Goal: Task Accomplishment & Management: Manage account settings

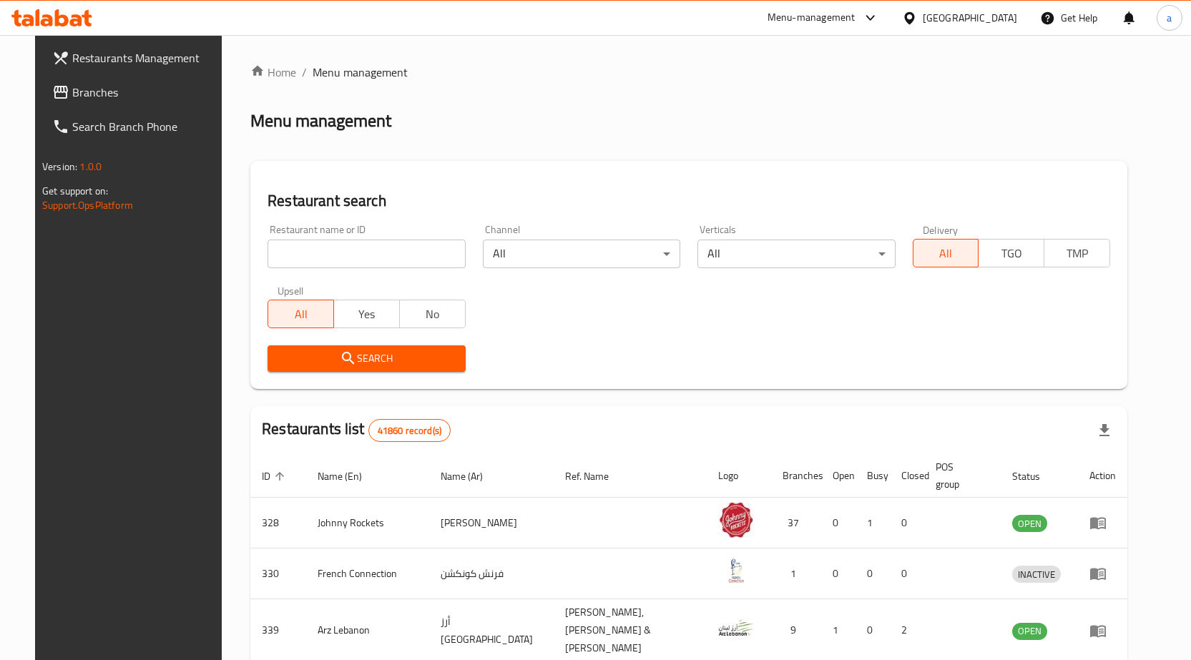
click at [350, 238] on div "Restaurant name or ID Restaurant name or ID" at bounding box center [366, 247] width 197 height 44
click at [347, 252] on input "search" at bounding box center [366, 254] width 197 height 29
paste input "779634"
type input "779634"
click button "Search" at bounding box center [366, 359] width 197 height 26
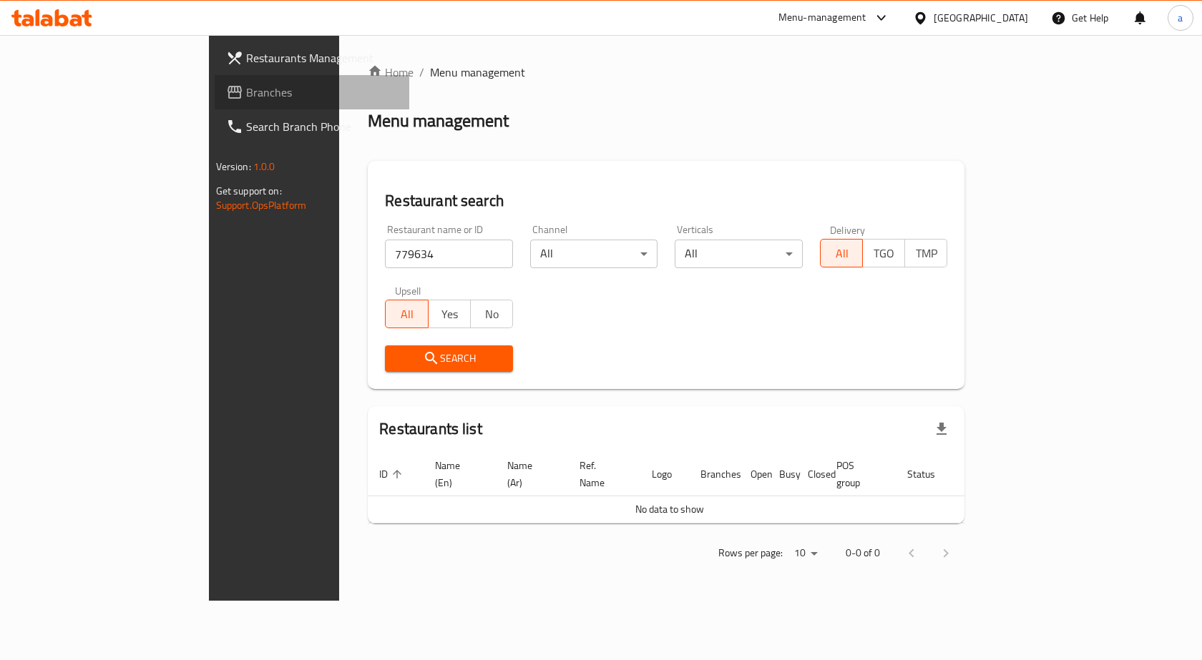
click at [215, 101] on link "Branches" at bounding box center [312, 92] width 195 height 34
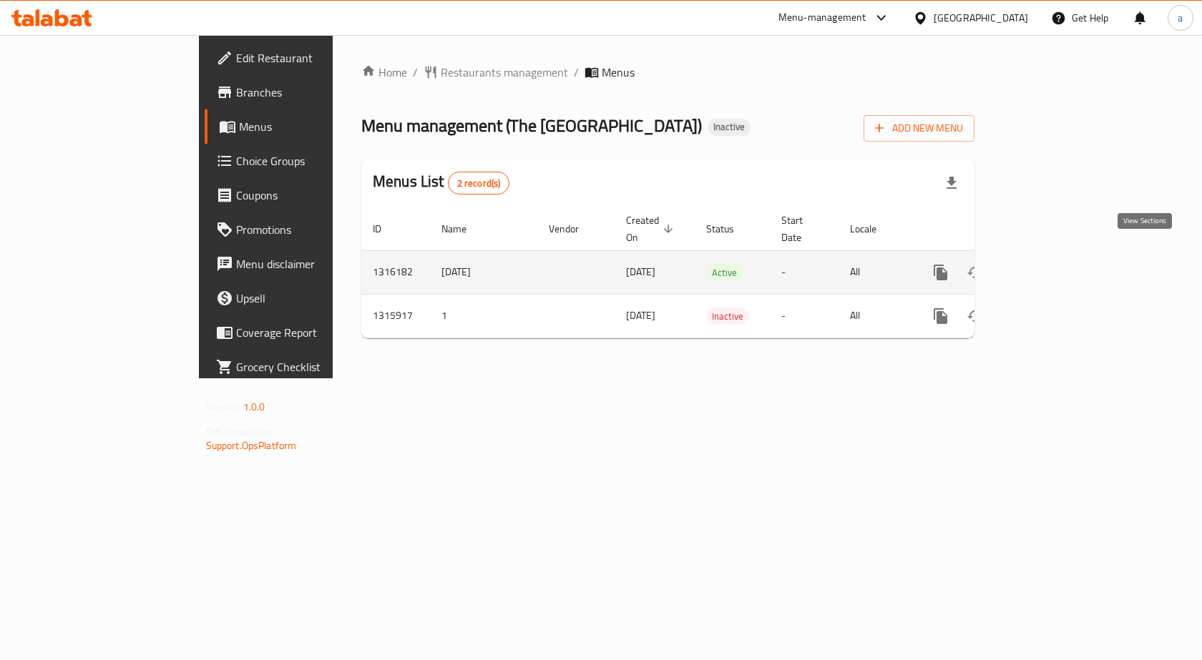
click at [1053, 264] on icon "enhanced table" at bounding box center [1043, 272] width 17 height 17
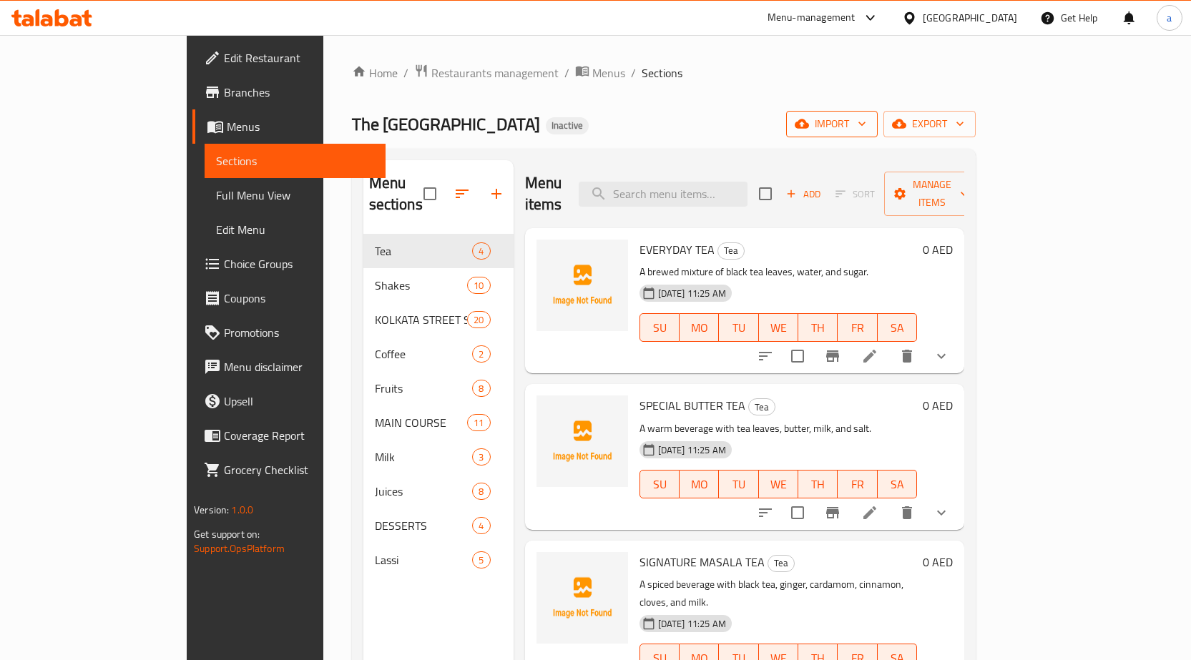
click at [866, 121] on span "import" at bounding box center [832, 124] width 69 height 18
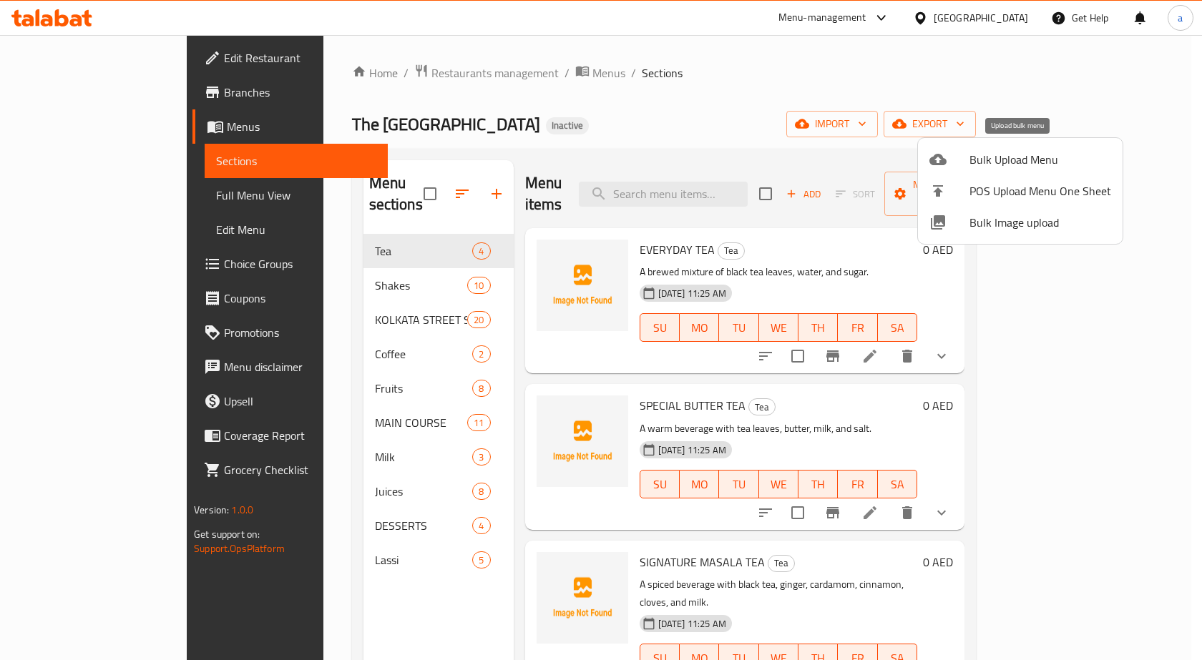
click at [1030, 155] on span "Bulk Upload Menu" at bounding box center [1041, 159] width 142 height 17
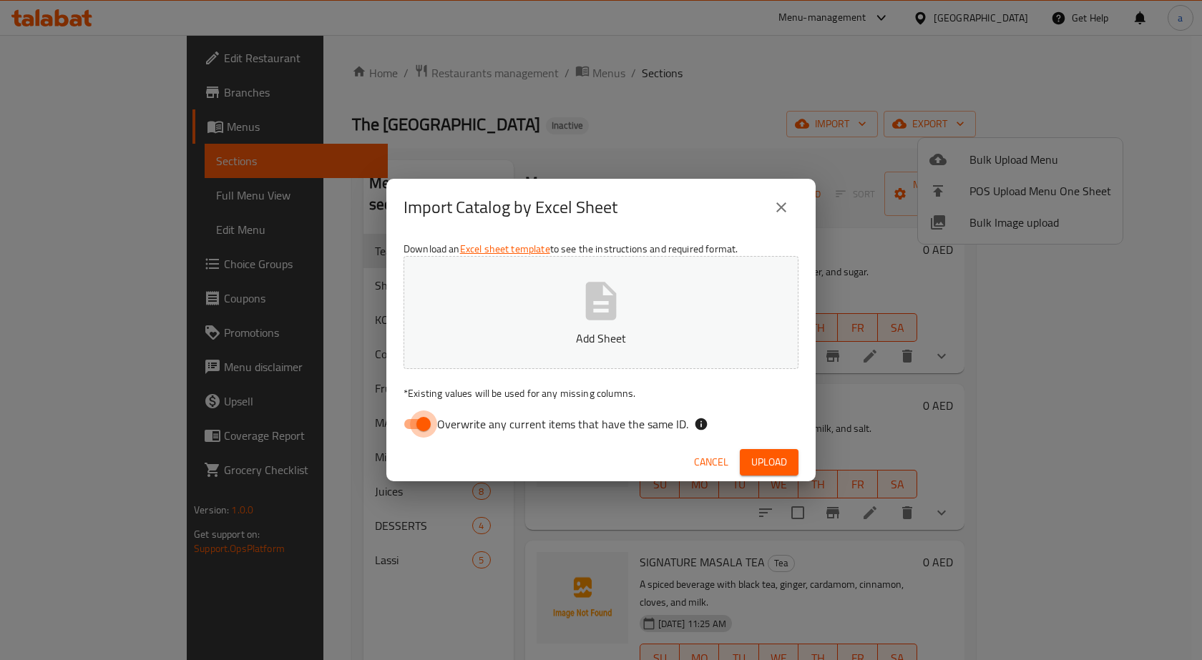
click at [422, 427] on input "Overwrite any current items that have the same ID." at bounding box center [424, 424] width 82 height 27
checkbox input "false"
click at [769, 451] on button "Upload" at bounding box center [769, 462] width 59 height 26
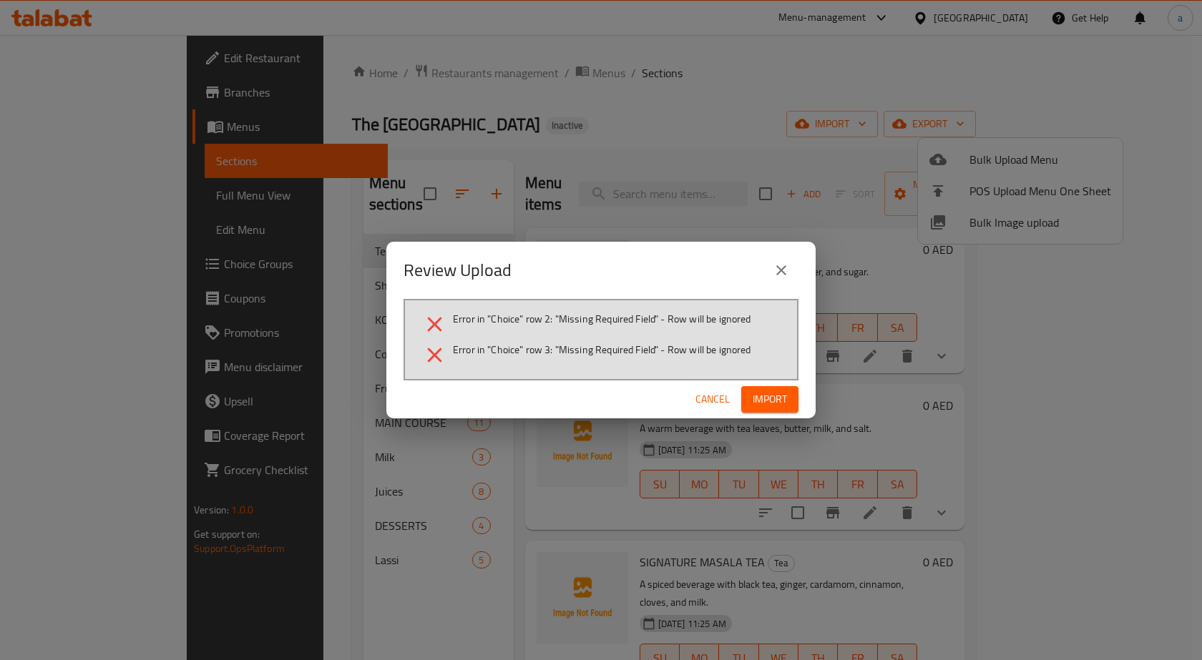
click at [708, 399] on span "Cancel" at bounding box center [712, 400] width 34 height 18
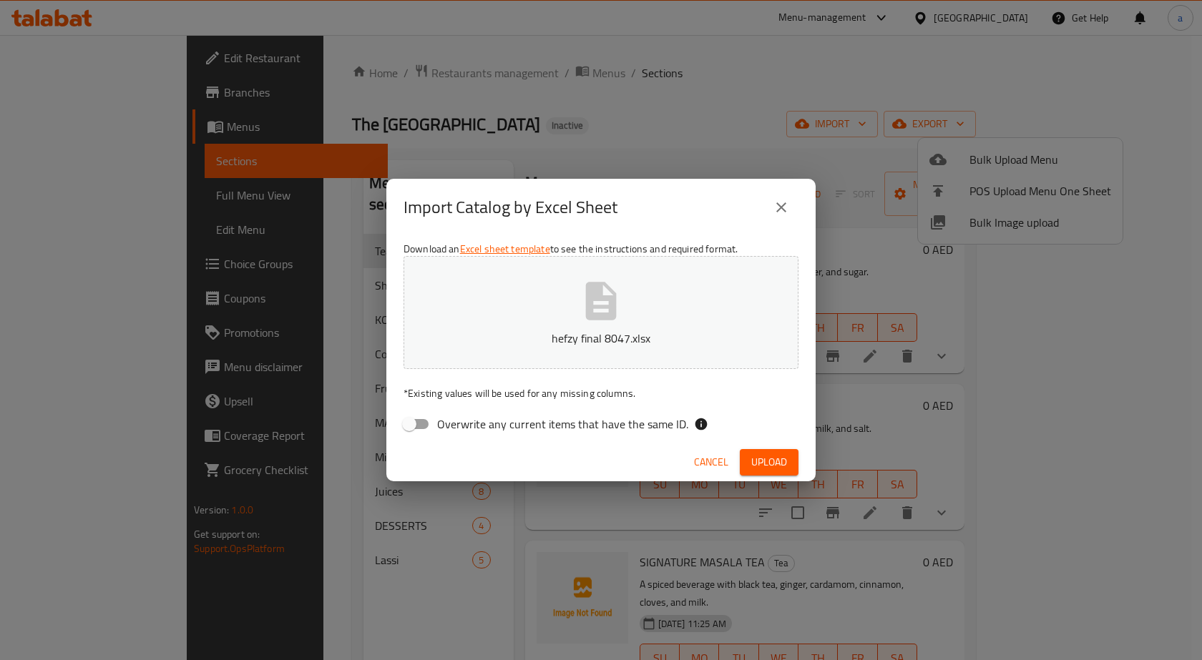
click at [748, 464] on button "Upload" at bounding box center [769, 462] width 59 height 26
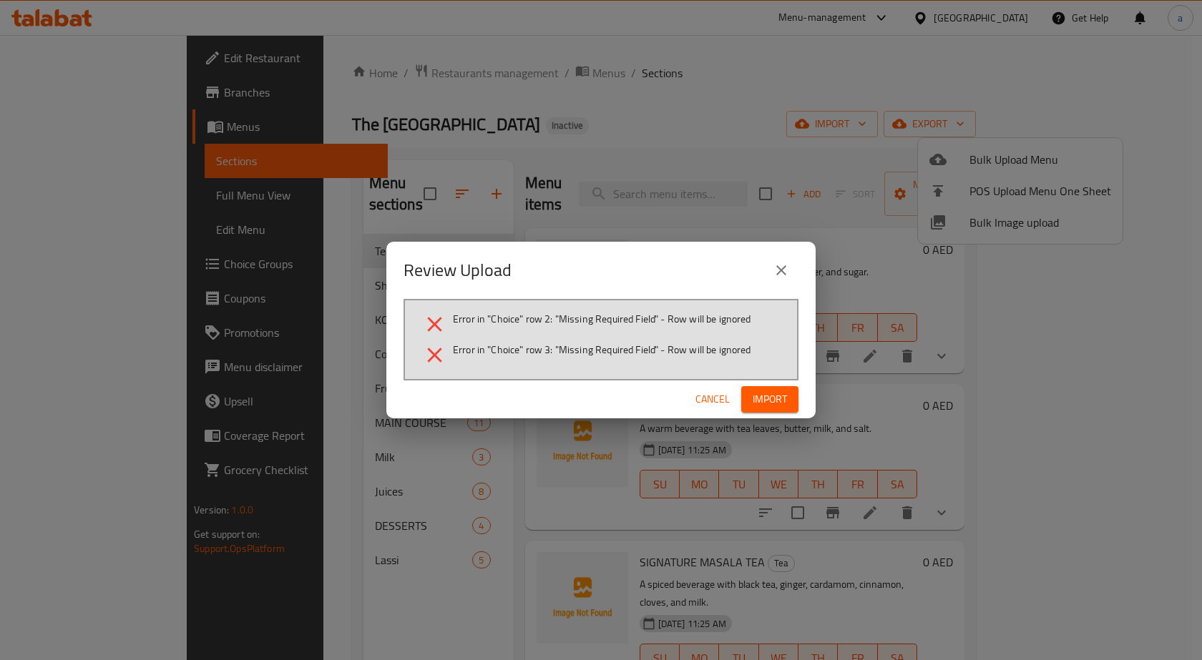
click at [779, 270] on icon "close" at bounding box center [781, 270] width 17 height 17
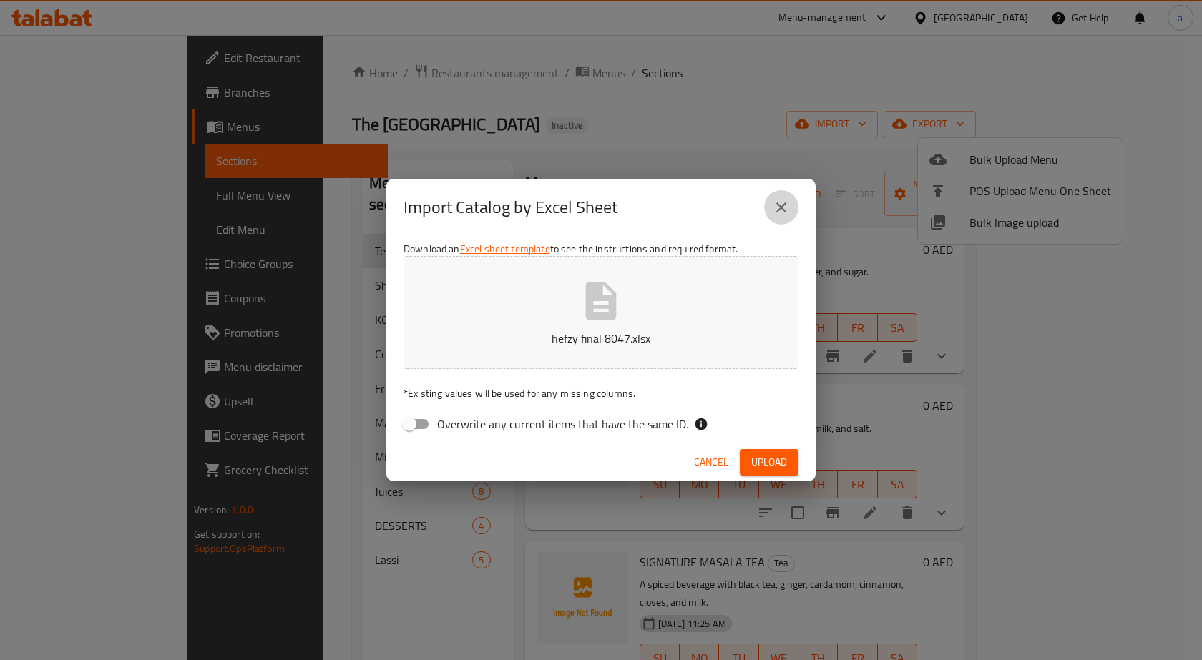
drag, startPoint x: 782, startPoint y: 205, endPoint x: 791, endPoint y: 203, distance: 9.4
click at [782, 205] on icon "close" at bounding box center [781, 207] width 17 height 17
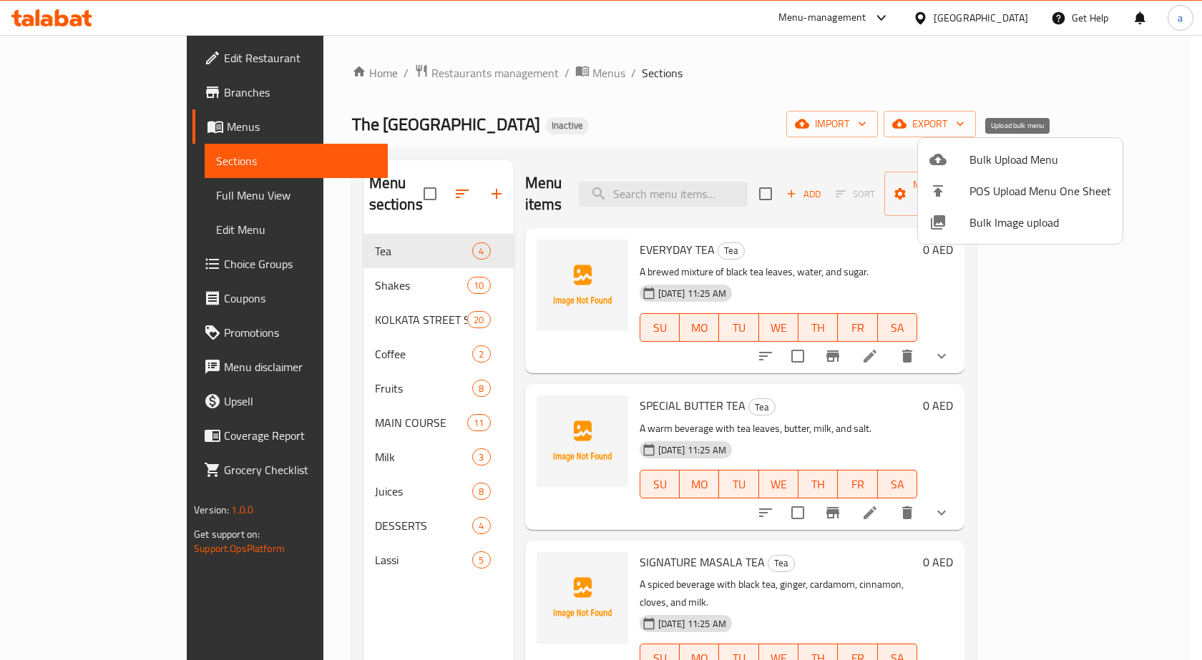
click at [1020, 158] on span "Bulk Upload Menu" at bounding box center [1041, 159] width 142 height 17
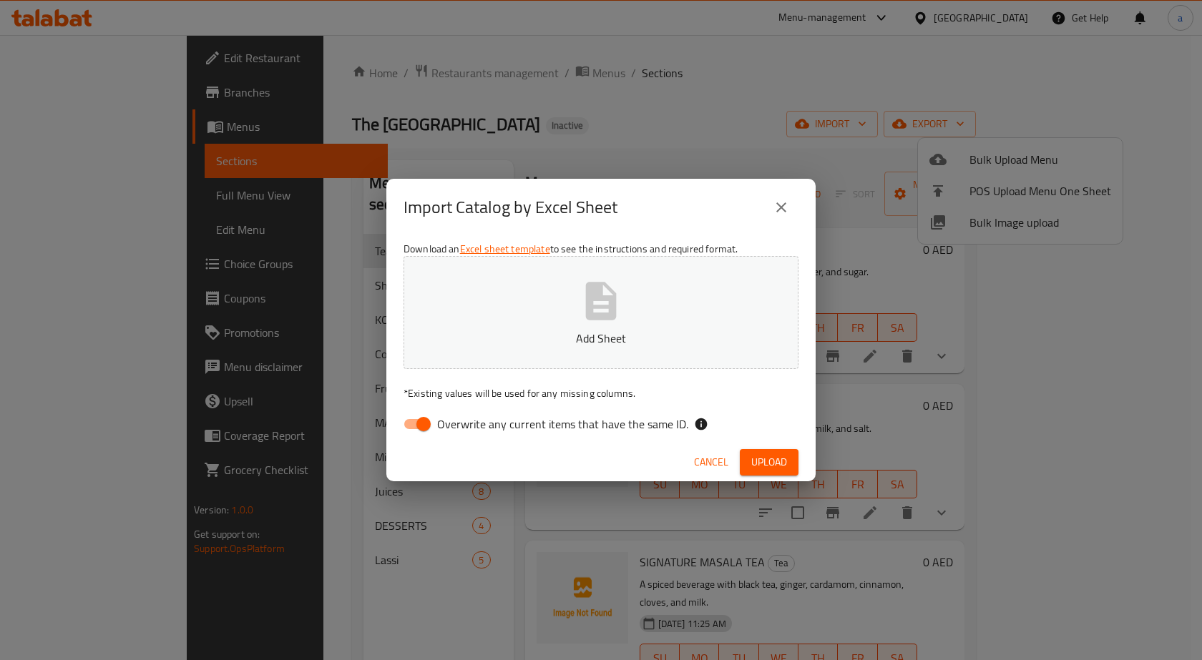
click at [421, 423] on input "Overwrite any current items that have the same ID." at bounding box center [424, 424] width 82 height 27
checkbox input "false"
click at [610, 275] on button "Add Sheet" at bounding box center [601, 312] width 395 height 113
click at [756, 452] on button "Upload" at bounding box center [769, 462] width 59 height 26
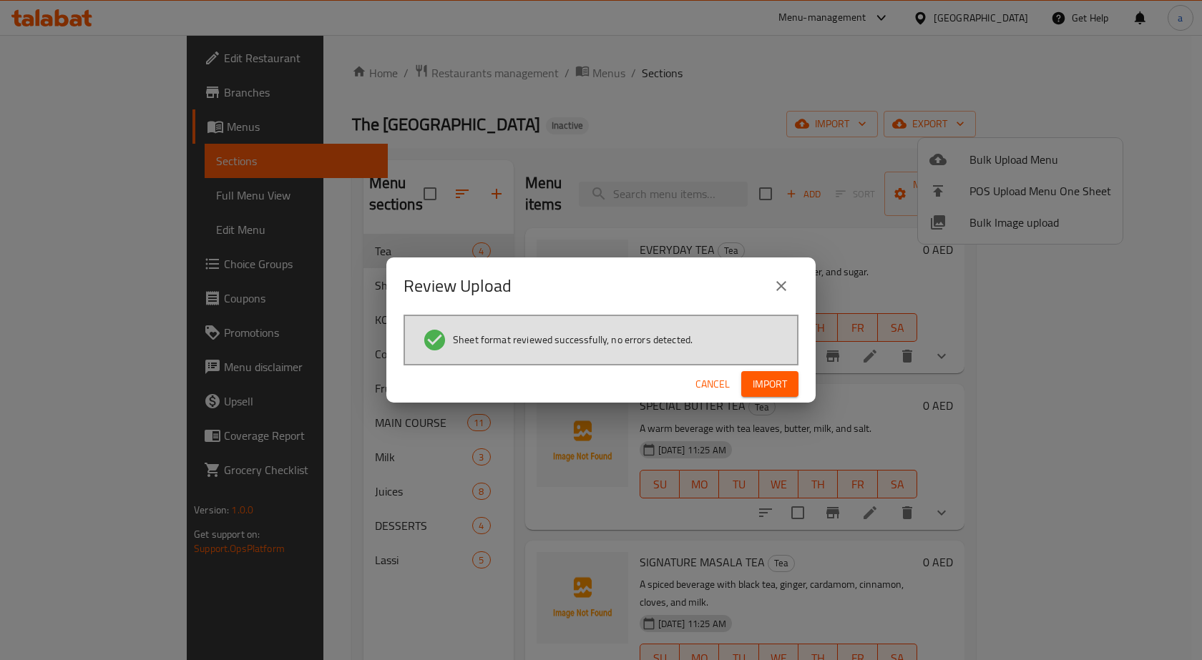
click at [753, 384] on span "Import" at bounding box center [770, 385] width 34 height 18
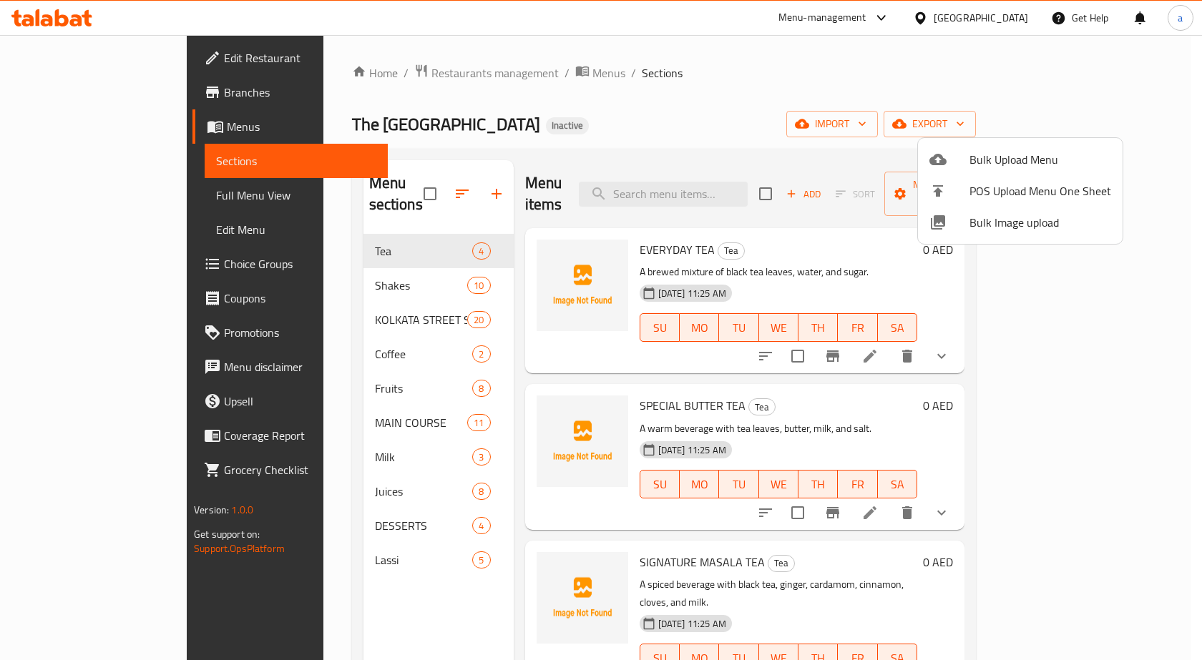
click at [74, 194] on div at bounding box center [601, 330] width 1202 height 660
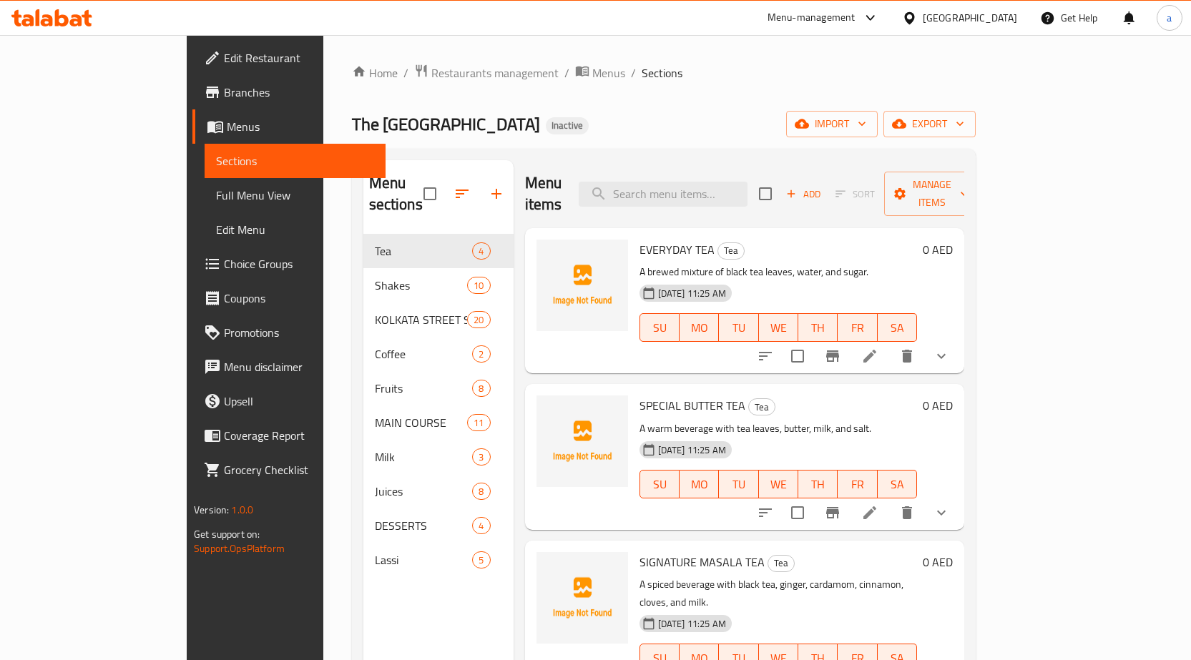
click at [216, 199] on span "Full Menu View" at bounding box center [295, 195] width 158 height 17
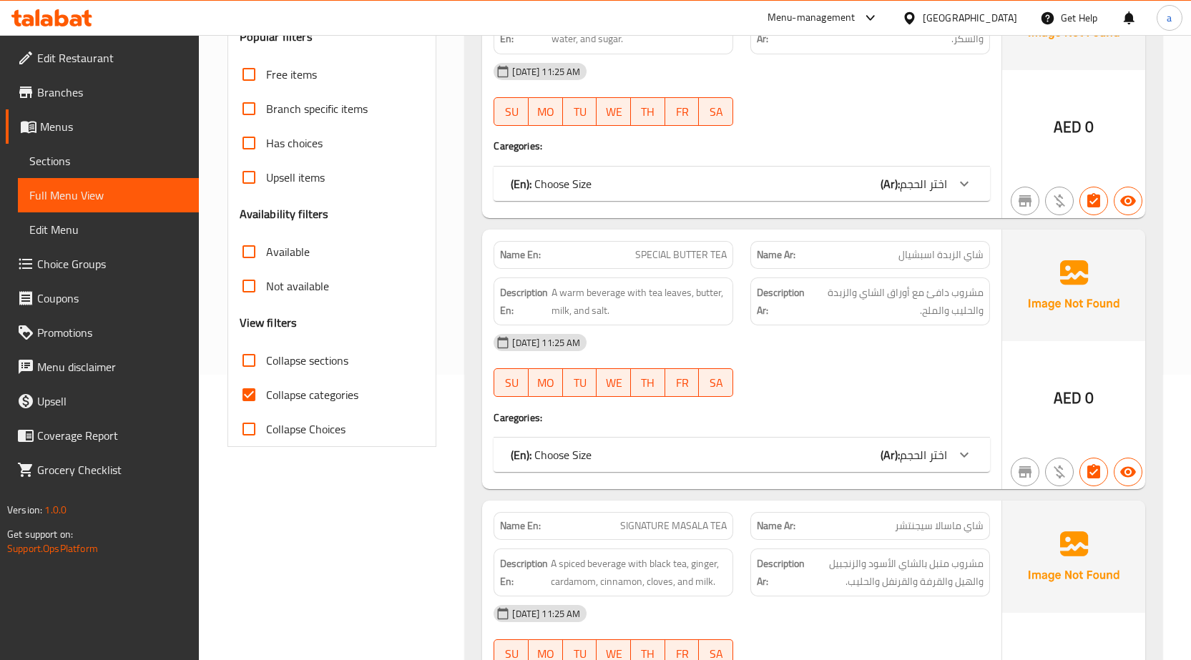
scroll to position [286, 0]
click at [246, 395] on input "Collapse categories" at bounding box center [249, 394] width 34 height 34
checkbox input "false"
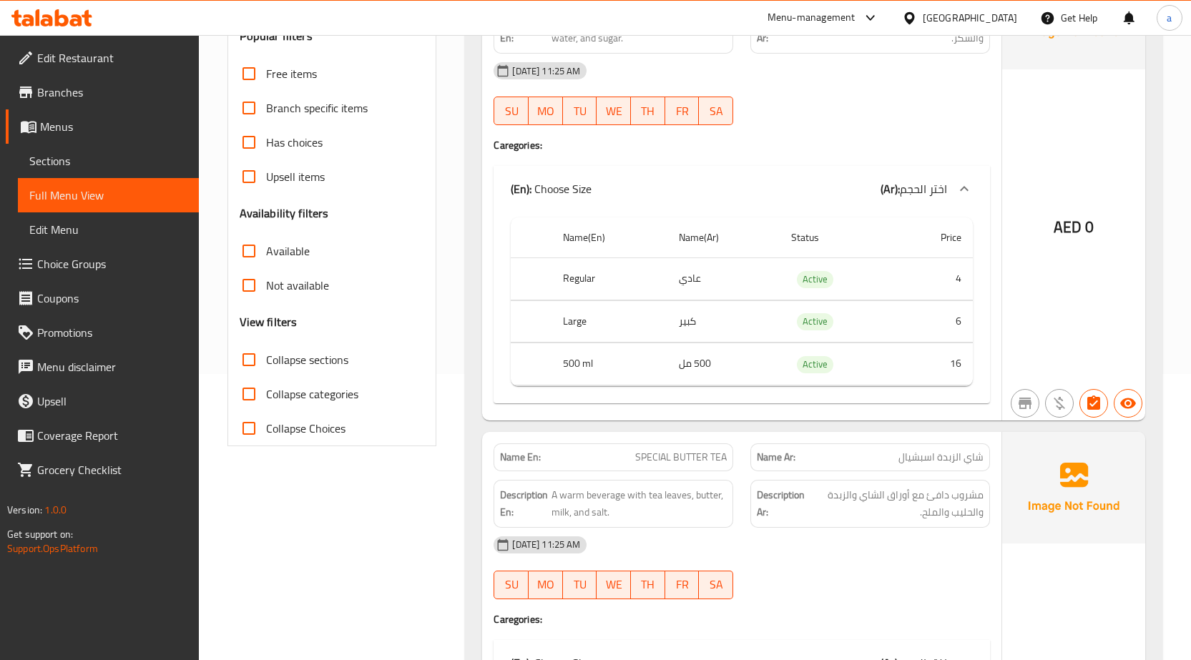
scroll to position [0, 0]
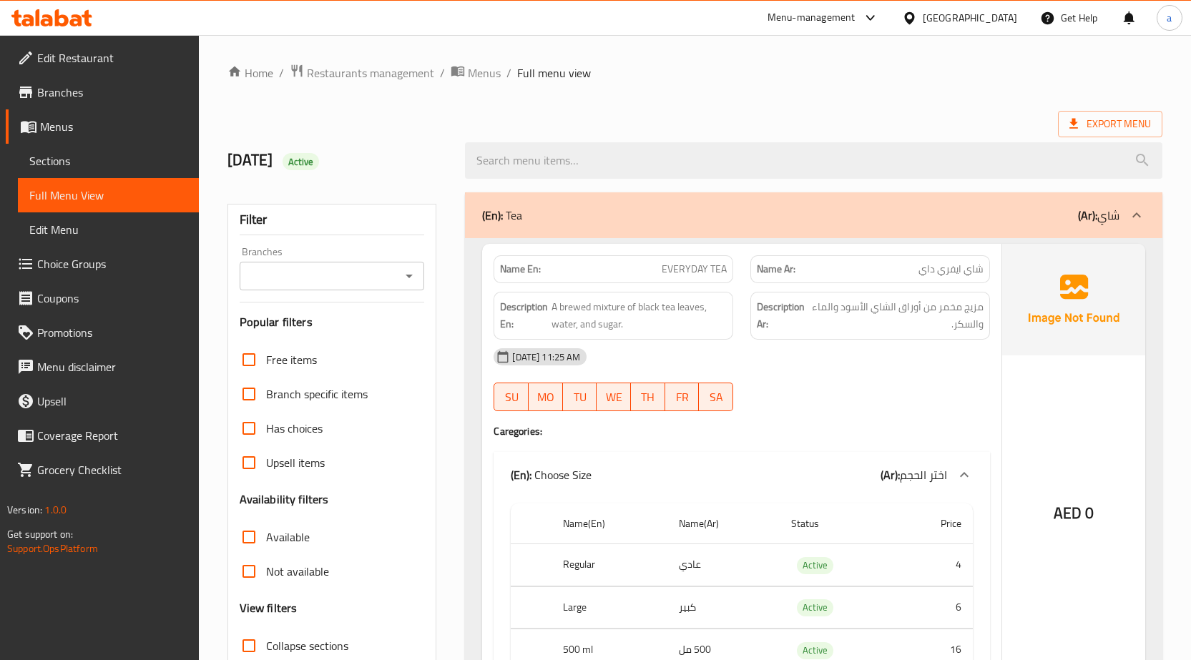
click at [1130, 214] on icon at bounding box center [1136, 215] width 17 height 17
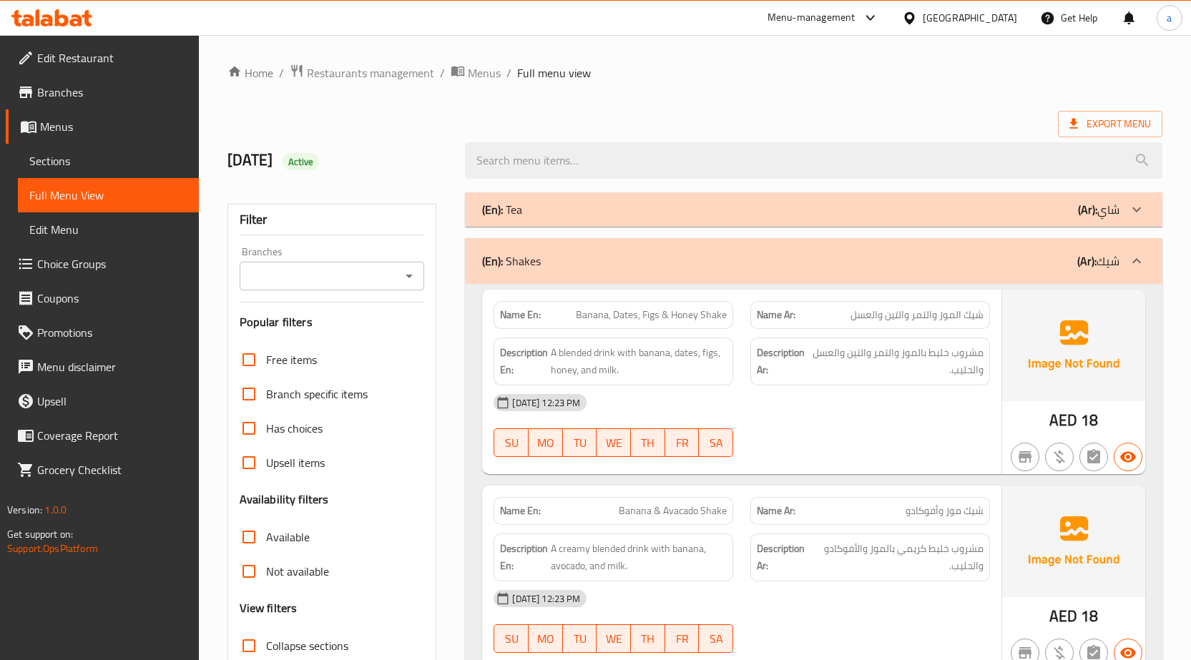
click at [1126, 263] on div at bounding box center [1137, 261] width 34 height 34
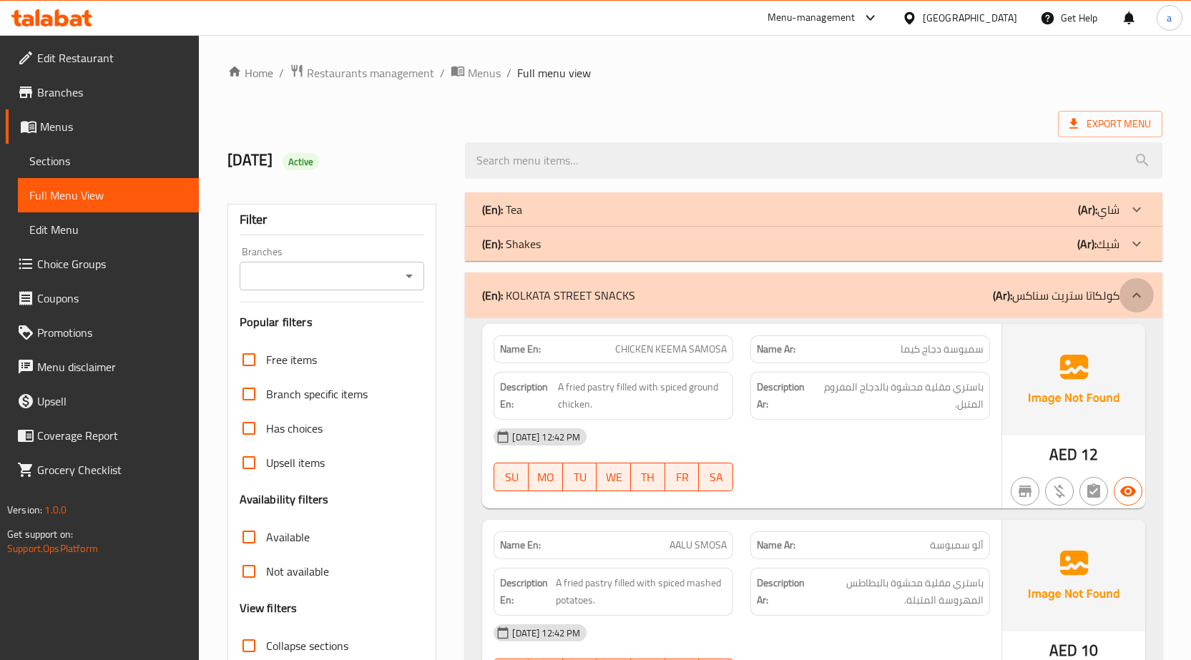
click at [1128, 296] on icon at bounding box center [1136, 295] width 17 height 17
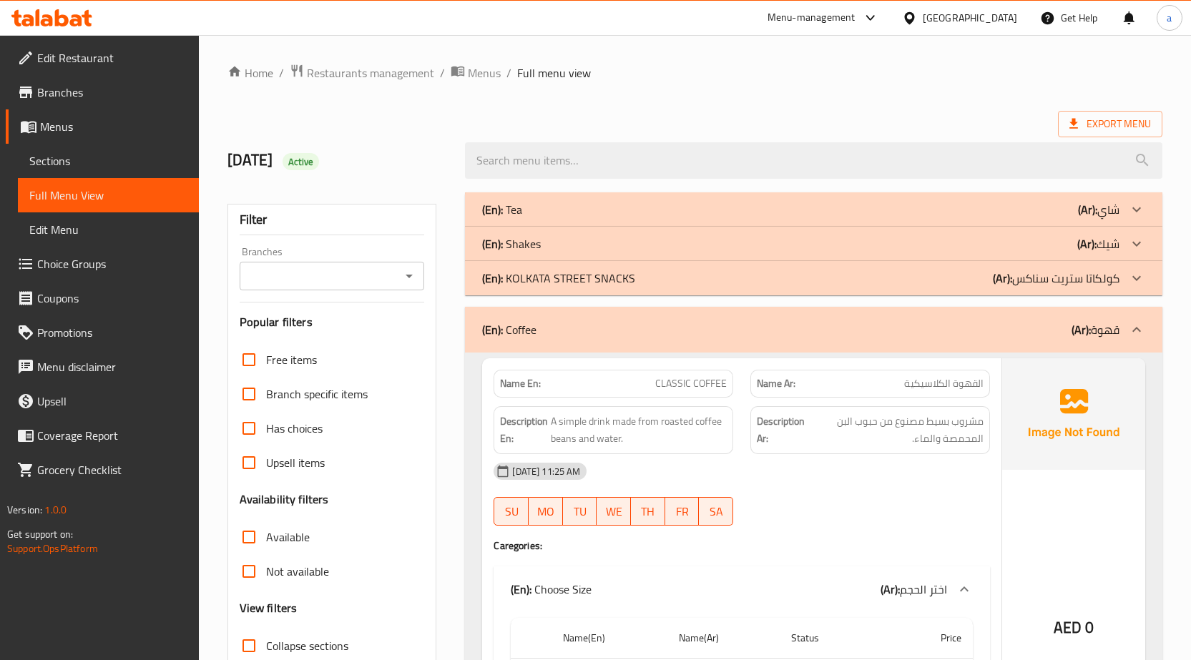
click at [1133, 330] on icon at bounding box center [1136, 329] width 17 height 17
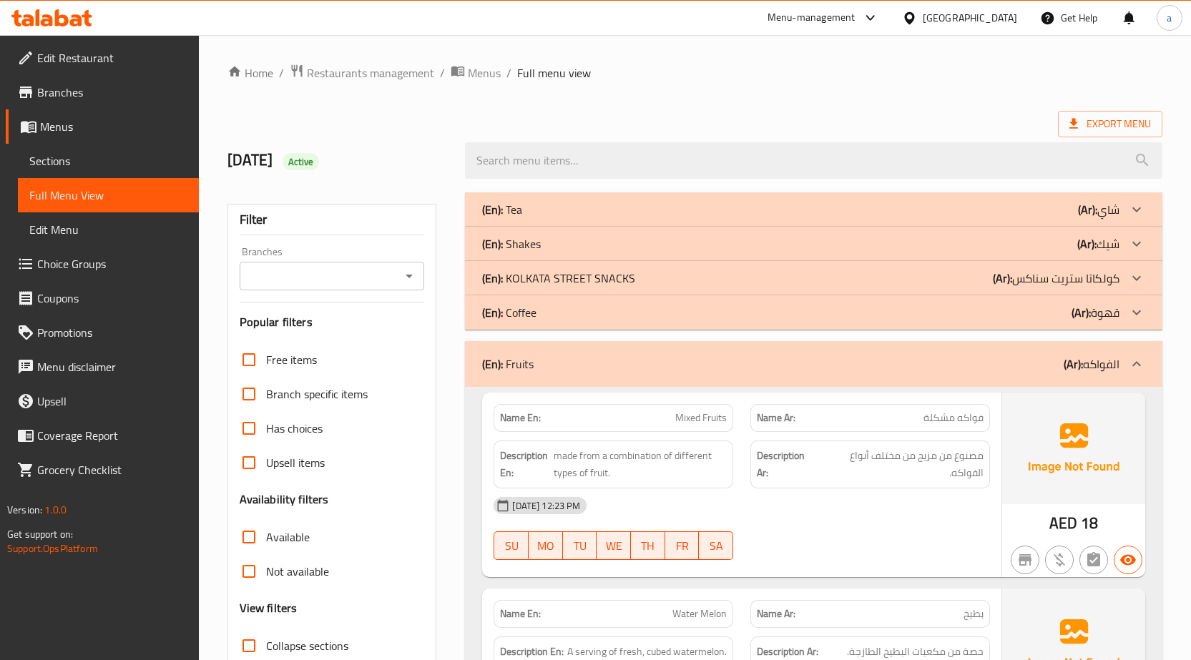
click at [1135, 358] on icon at bounding box center [1136, 364] width 17 height 17
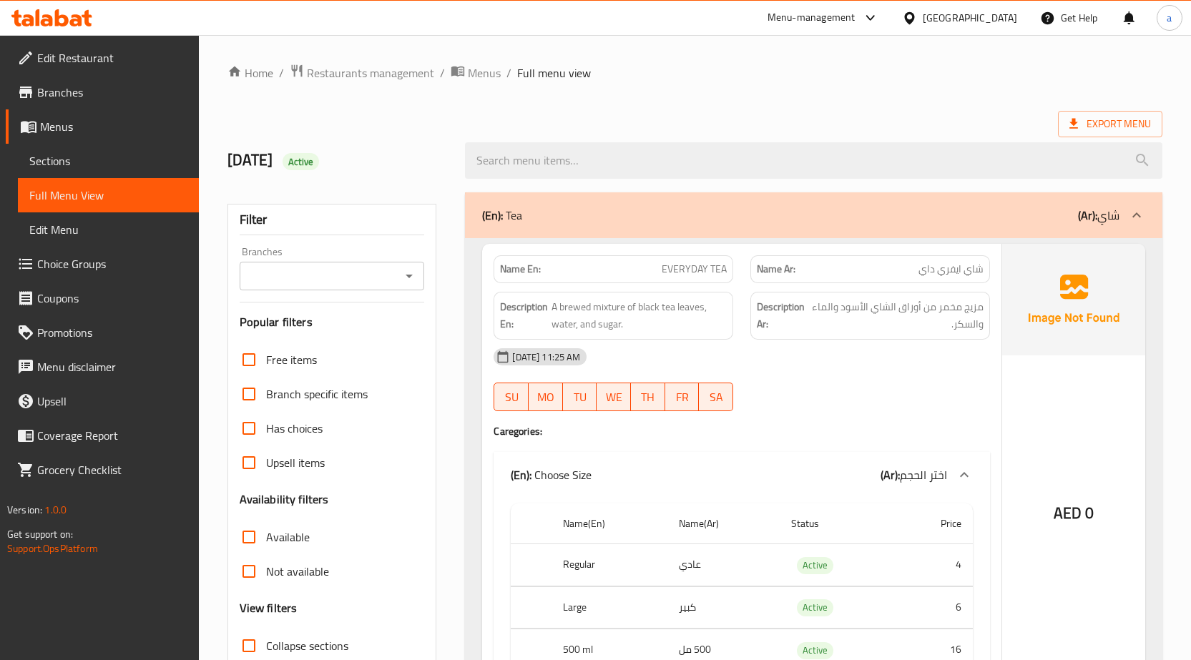
click at [1128, 229] on div at bounding box center [1137, 215] width 34 height 34
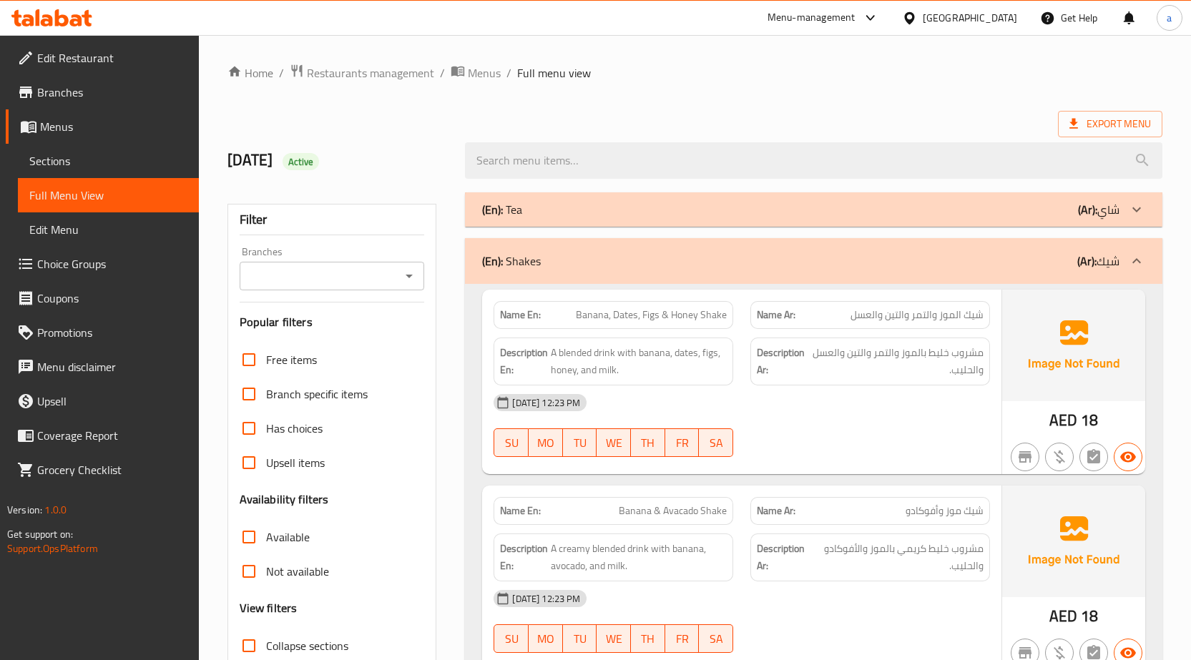
click at [1124, 271] on div at bounding box center [1137, 261] width 34 height 34
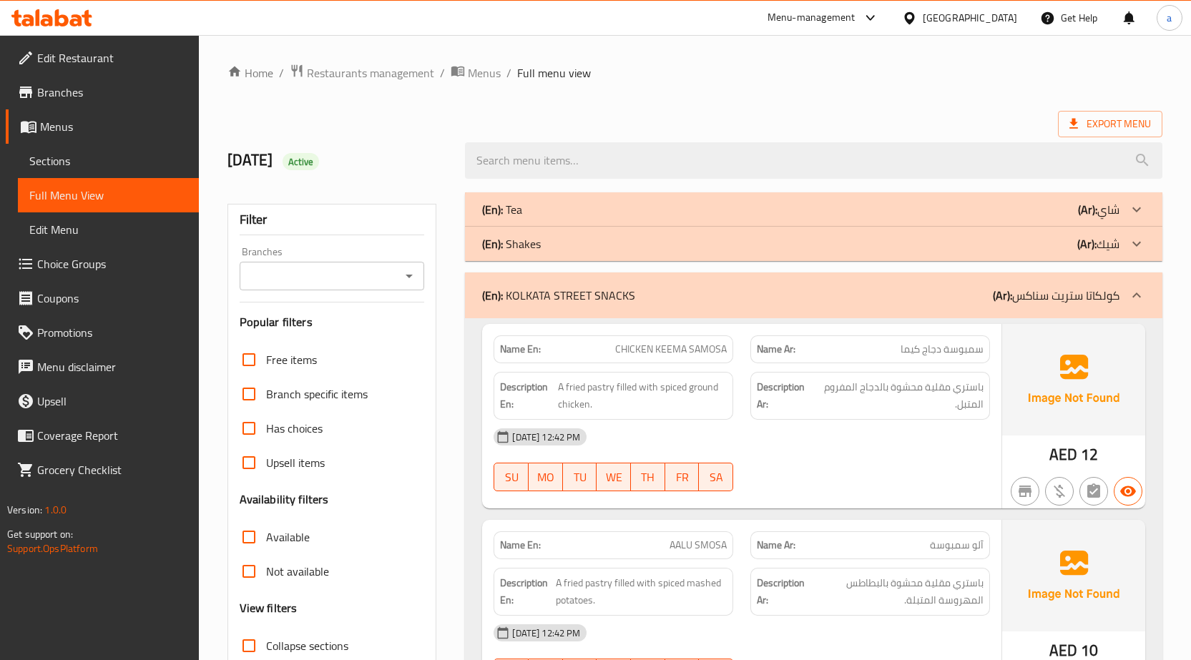
click at [1123, 297] on div at bounding box center [1137, 295] width 34 height 34
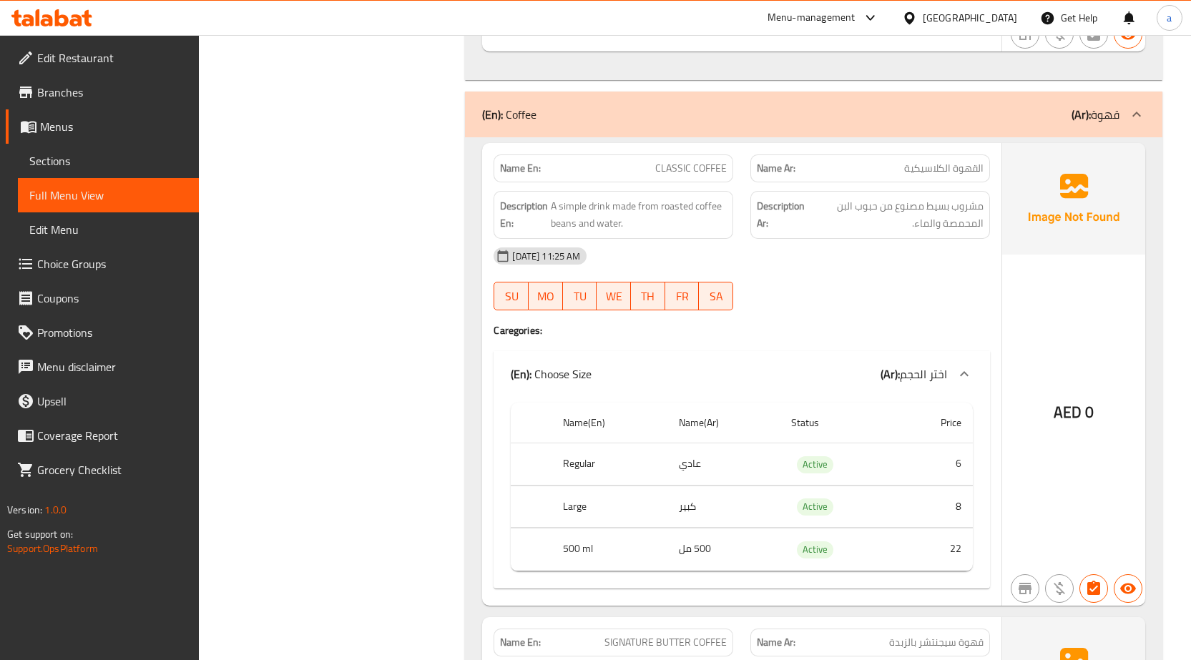
scroll to position [771, 0]
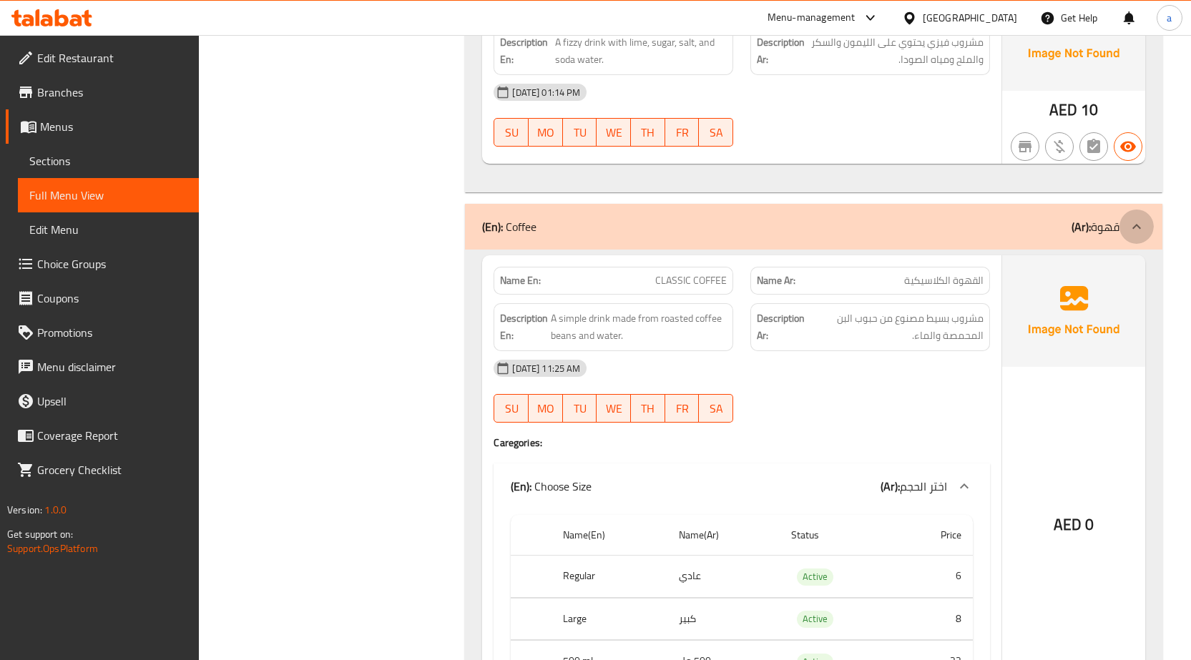
click at [1138, 221] on icon at bounding box center [1136, 226] width 17 height 17
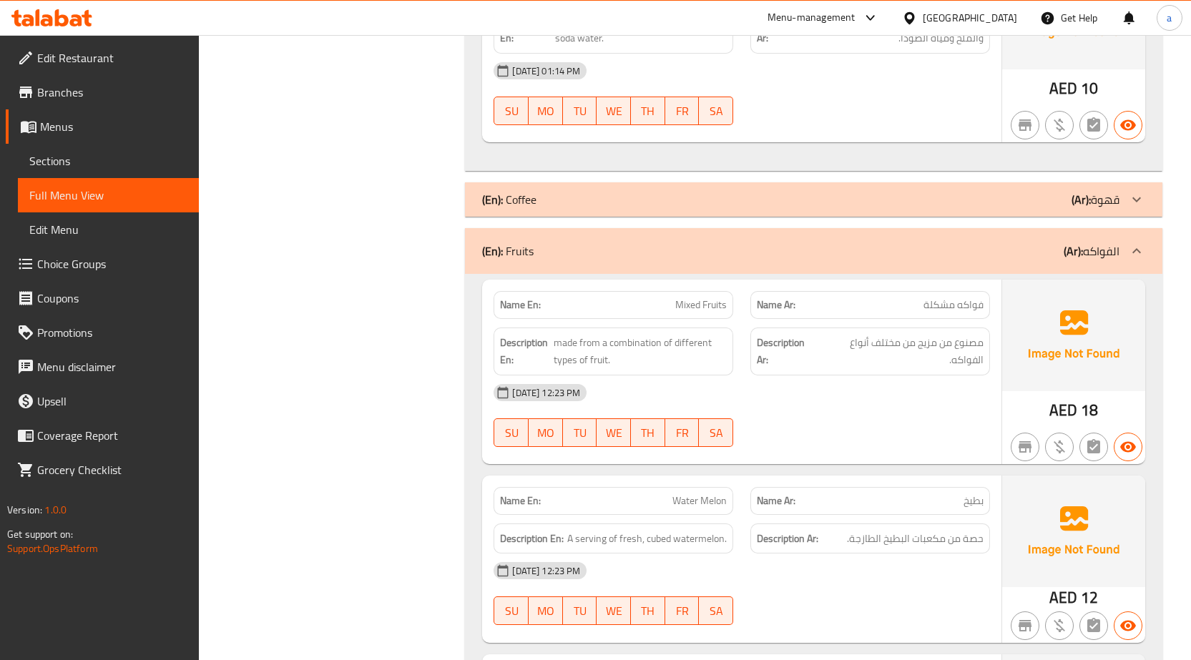
scroll to position [836, 0]
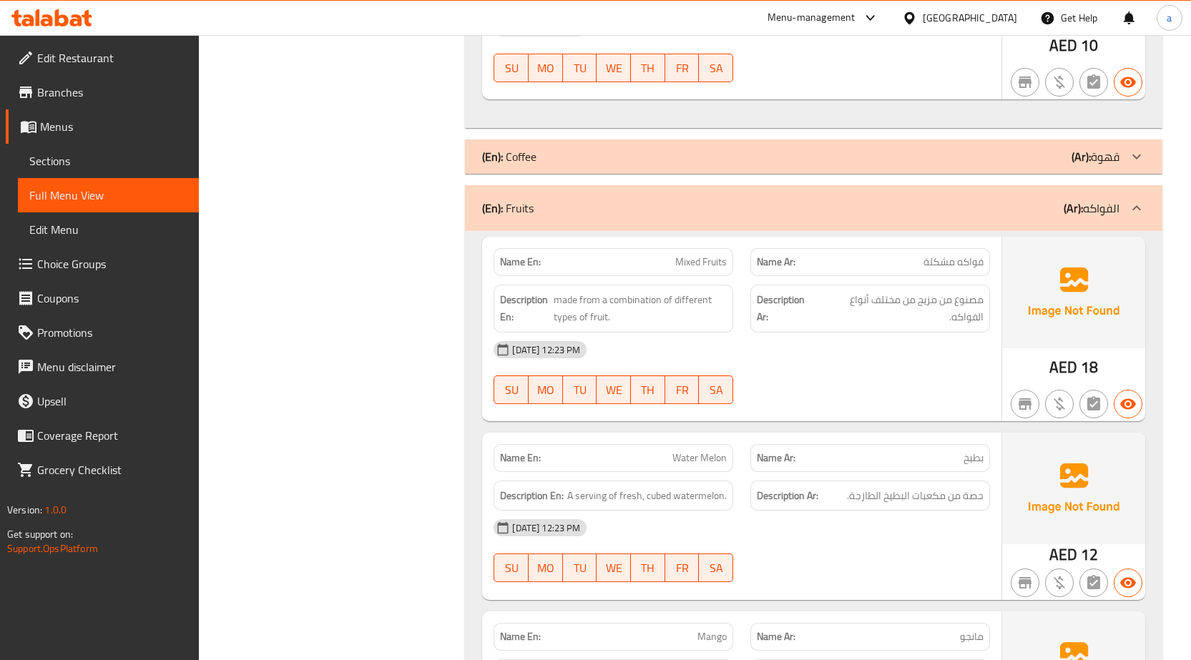
click at [1137, 206] on icon at bounding box center [1137, 207] width 9 height 5
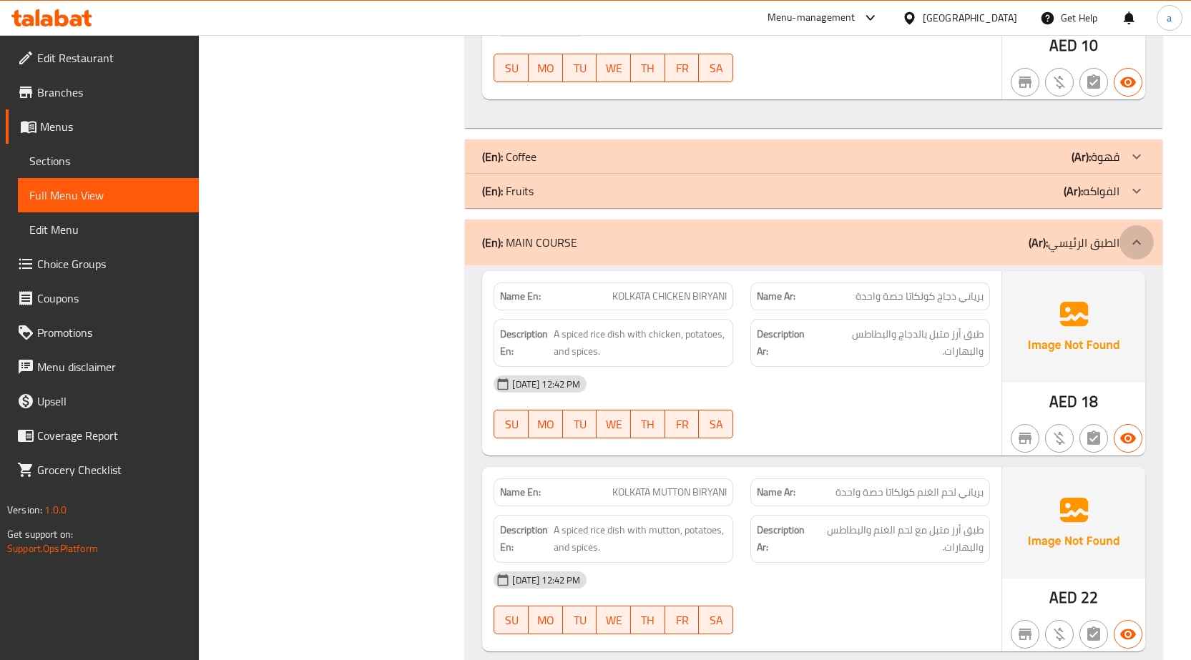
click at [1141, 241] on icon at bounding box center [1136, 242] width 17 height 17
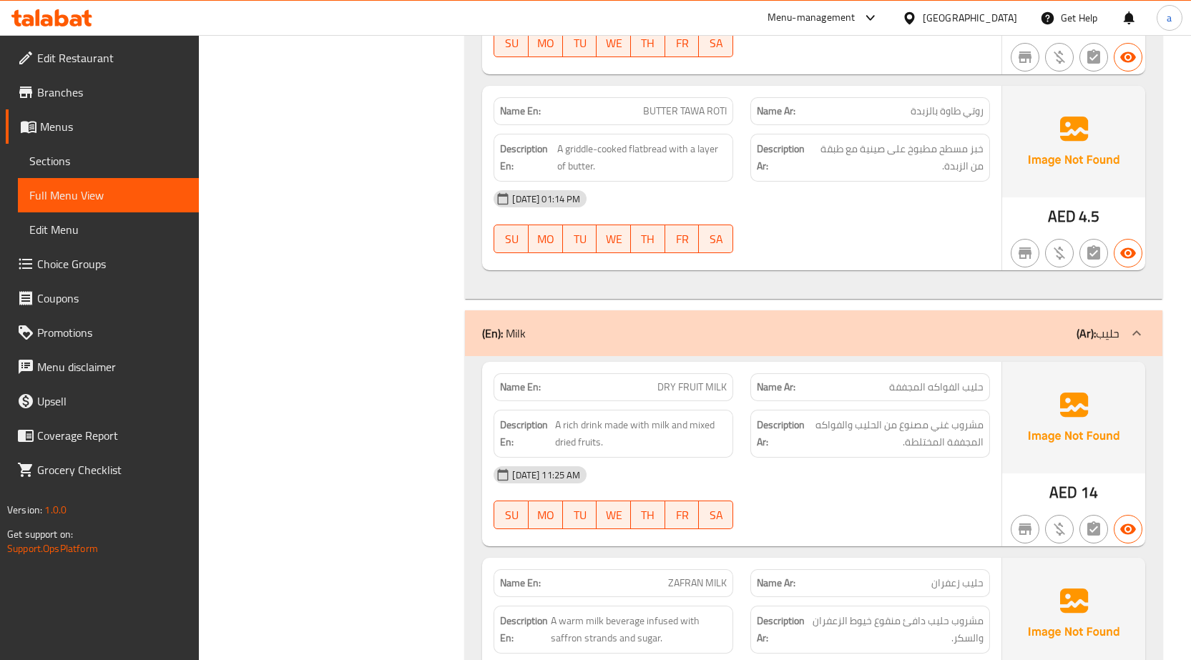
scroll to position [5897, 0]
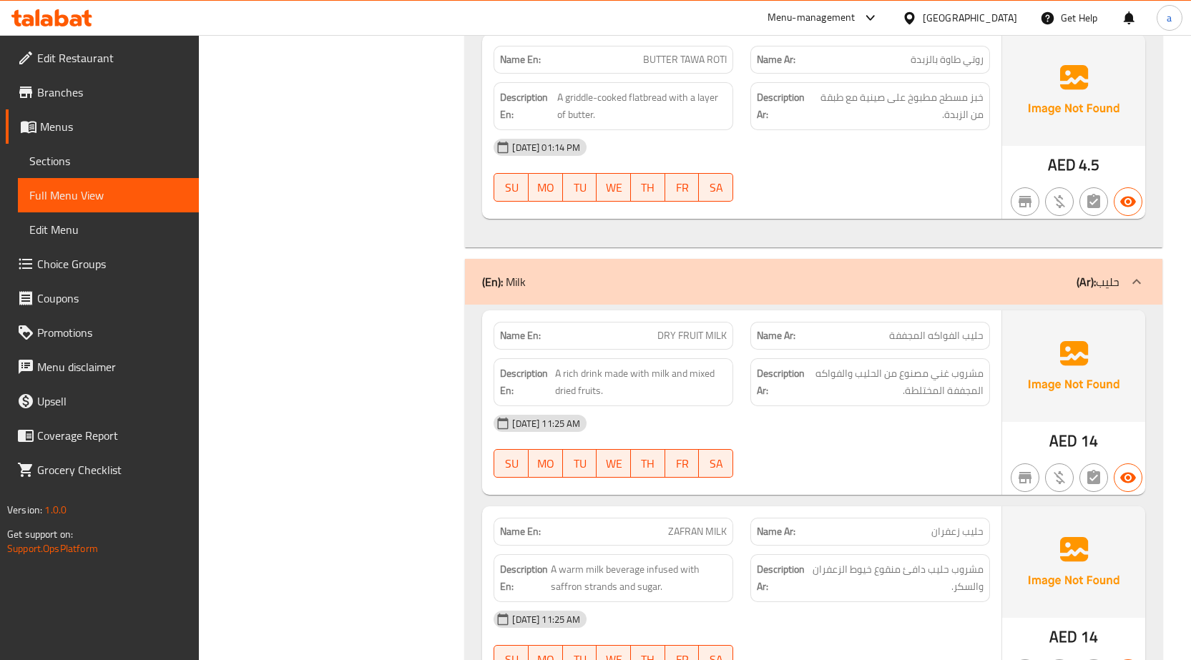
click at [1133, 290] on icon at bounding box center [1136, 281] width 17 height 17
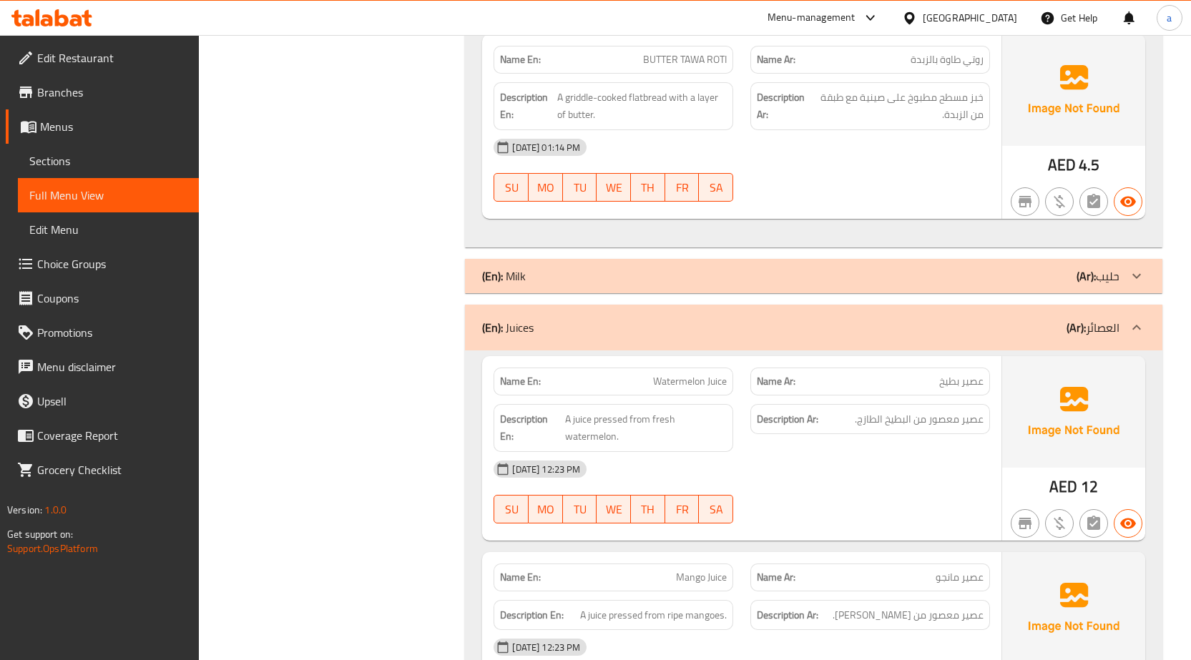
click at [1139, 336] on icon at bounding box center [1136, 327] width 17 height 17
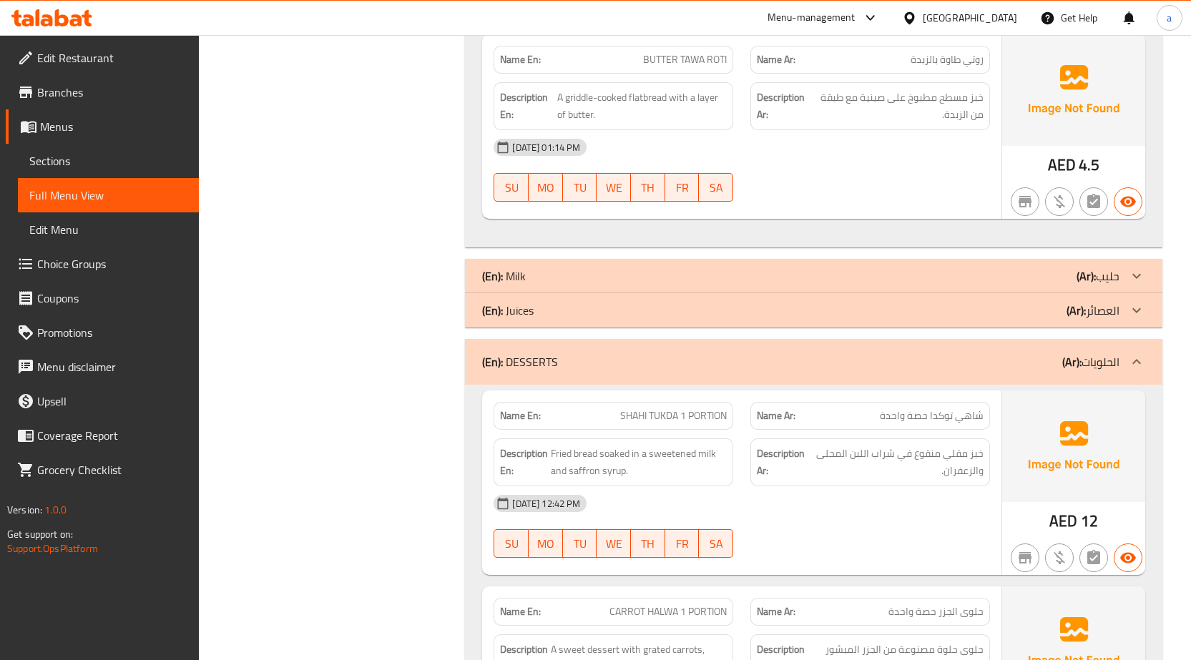
click at [1138, 371] on icon at bounding box center [1136, 361] width 17 height 17
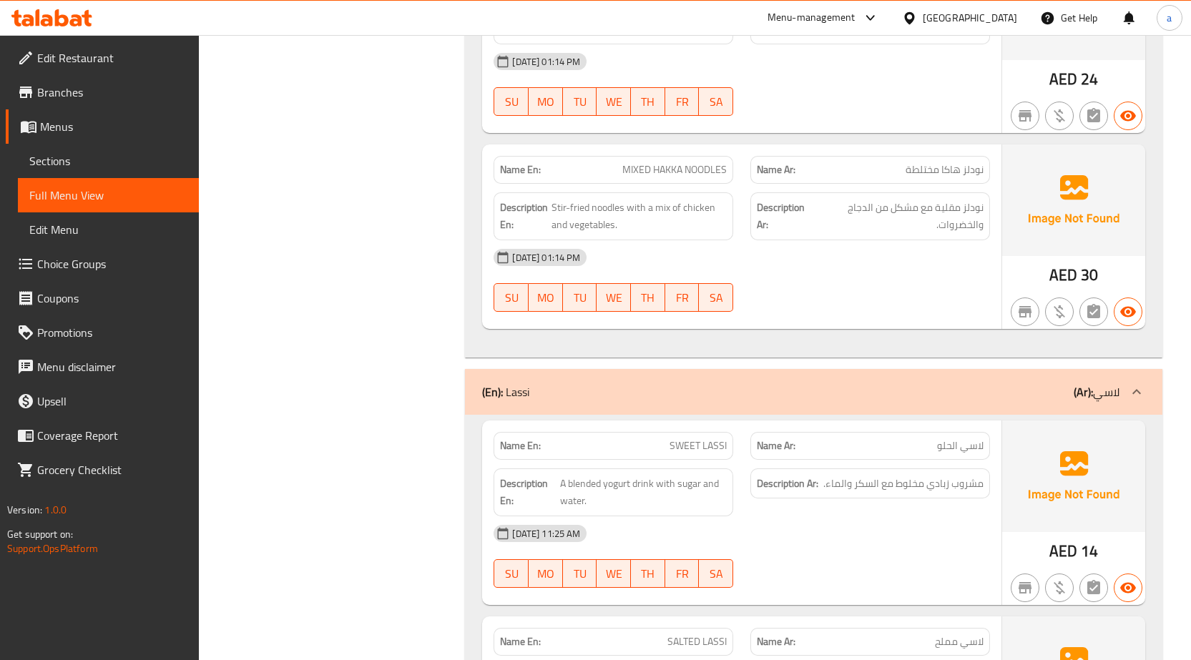
scroll to position [9662, 0]
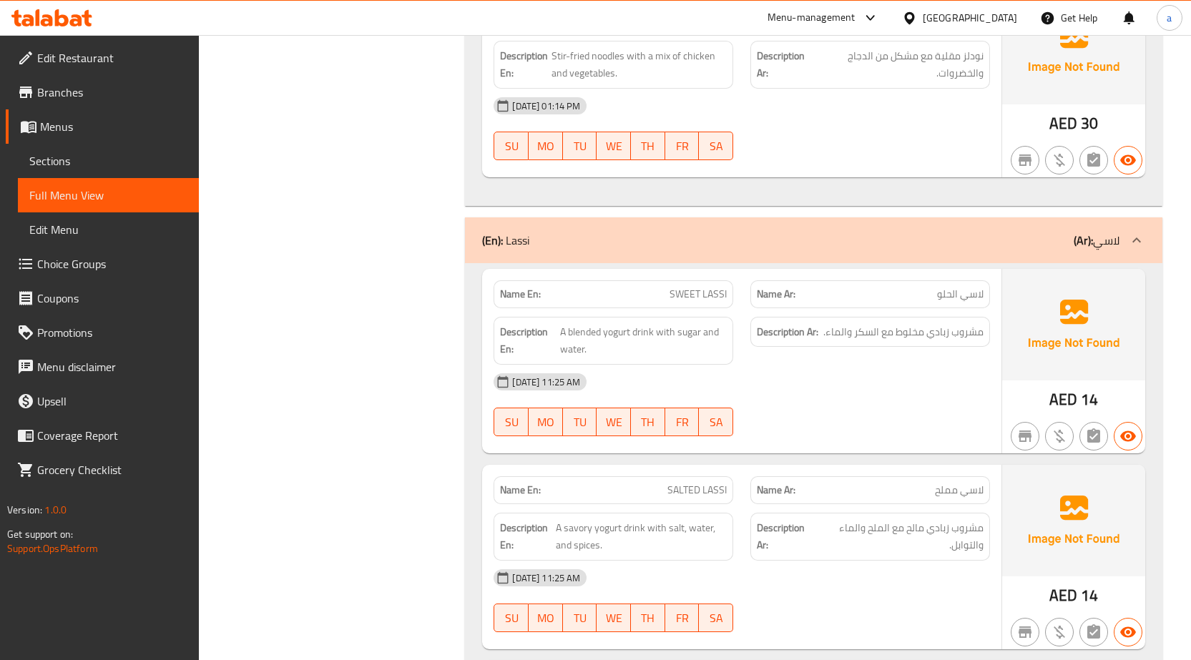
click at [1138, 249] on icon at bounding box center [1136, 240] width 17 height 17
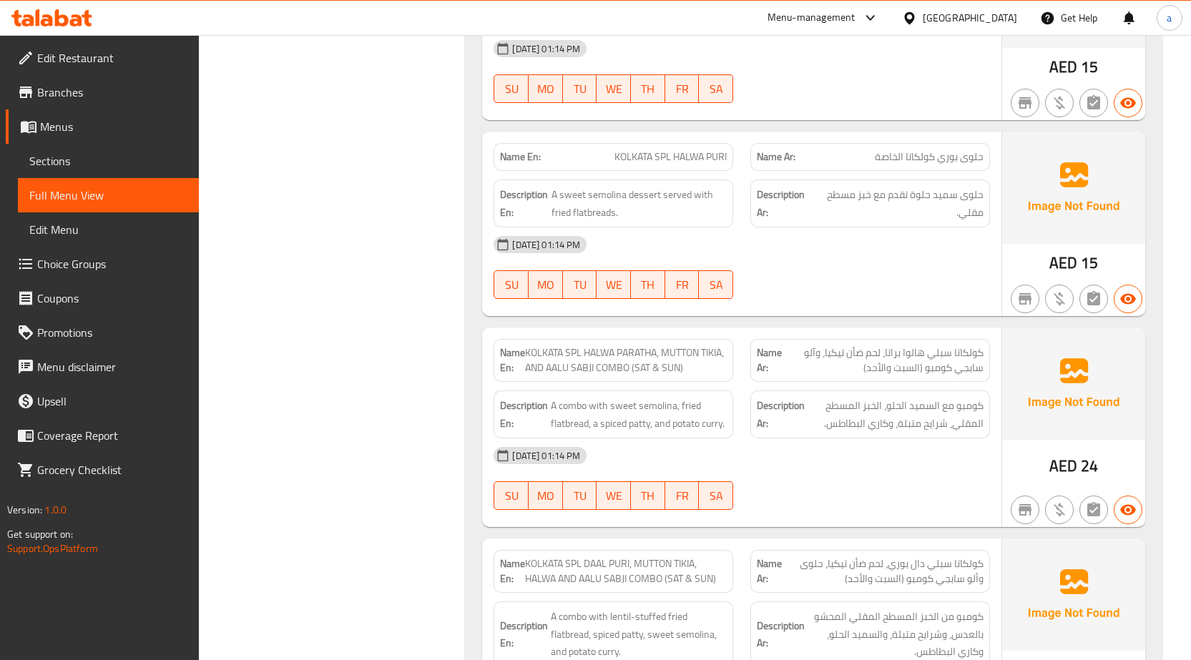
scroll to position [4797, 0]
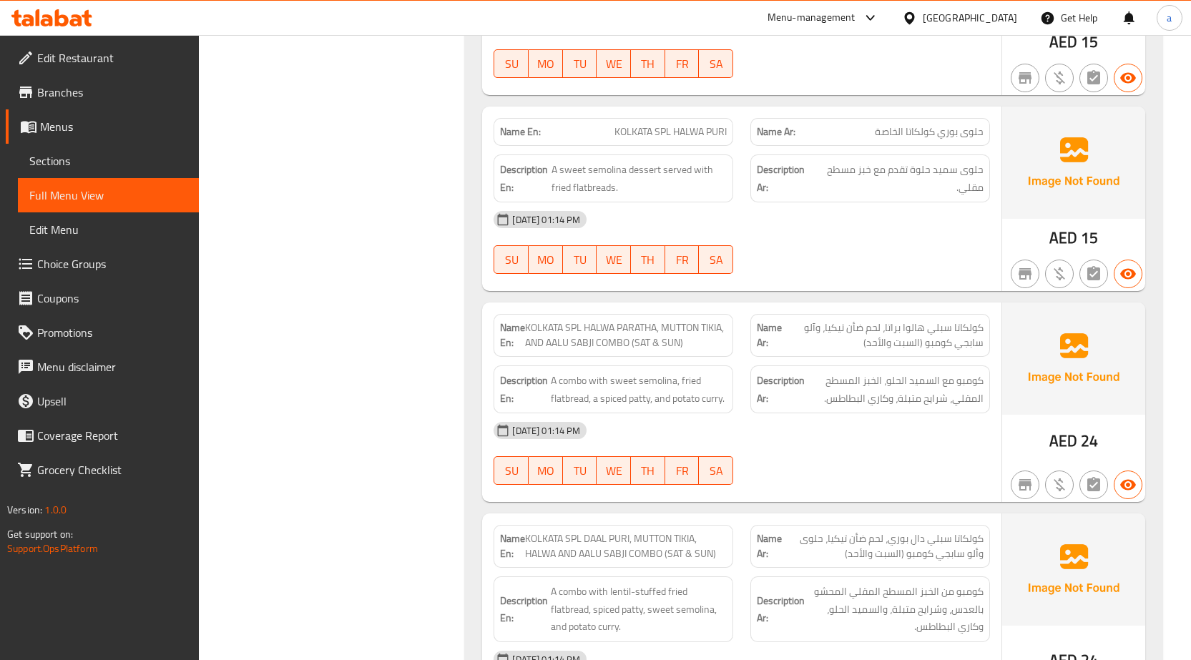
click at [537, 482] on span "MO" at bounding box center [545, 471] width 23 height 21
click at [550, 482] on span "MO" at bounding box center [545, 471] width 23 height 21
drag, startPoint x: 525, startPoint y: 328, endPoint x: 583, endPoint y: 332, distance: 58.1
click at [583, 332] on span "KOLKATA SPL HALWA PARATHA, MUTTON TIKIA, AND AALU SABJI COMBO (SAT & SUN)" at bounding box center [626, 336] width 202 height 30
copy span "KOLKATA SPL"
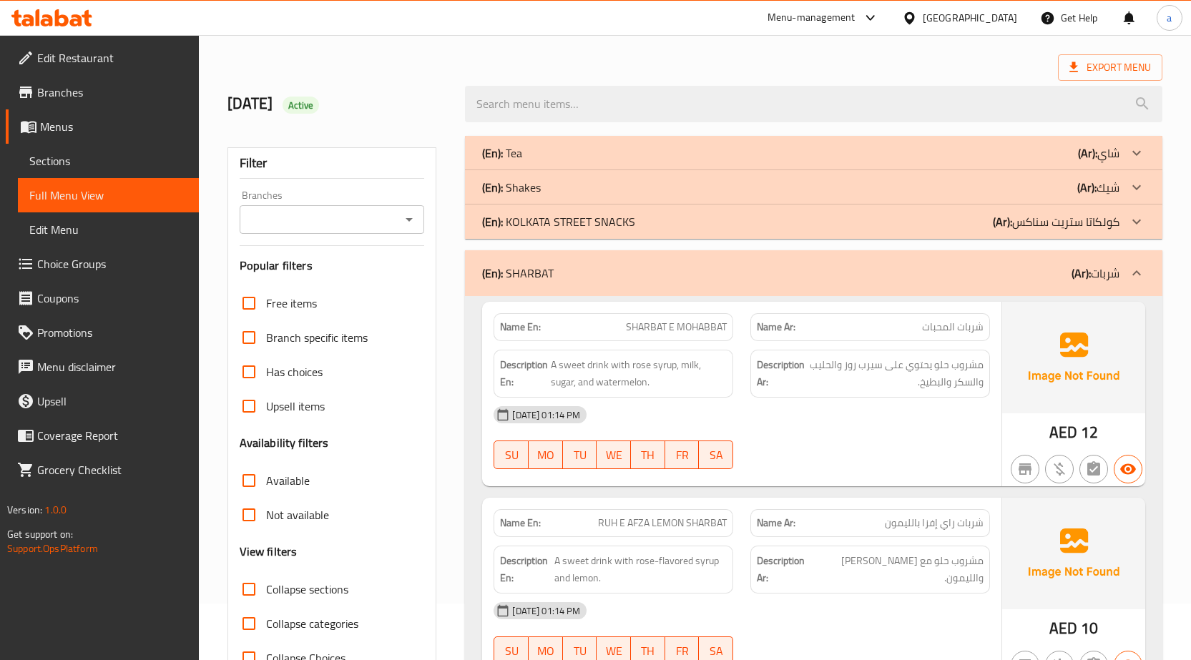
scroll to position [0, 0]
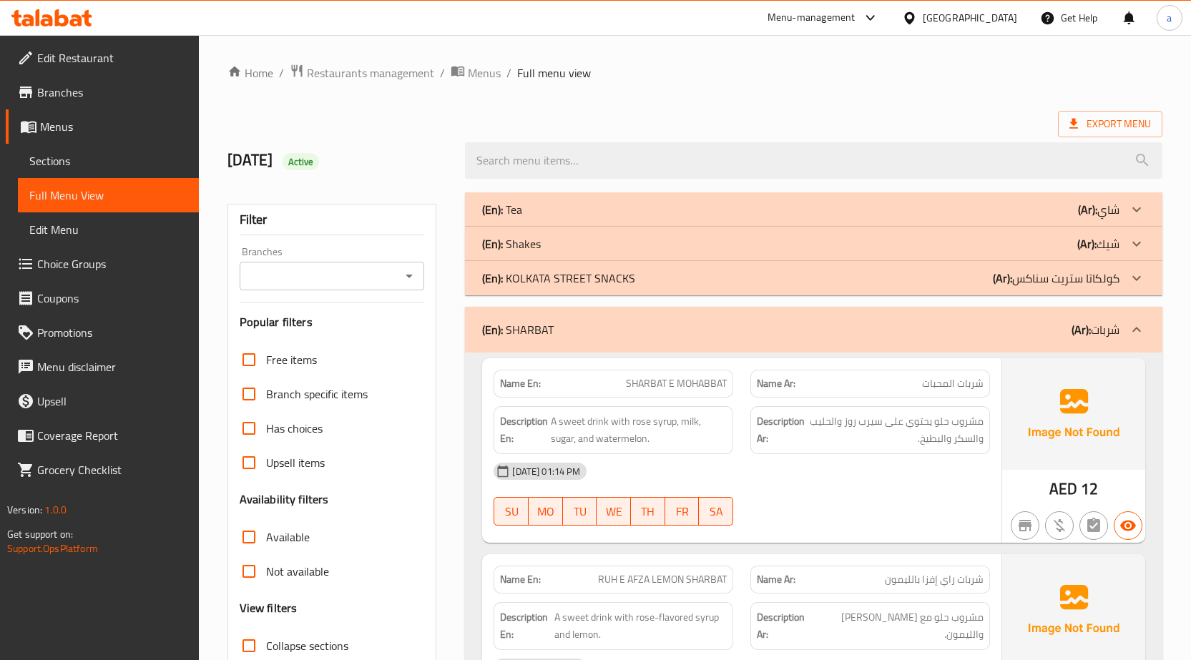
click at [102, 192] on span "Full Menu View" at bounding box center [108, 195] width 158 height 17
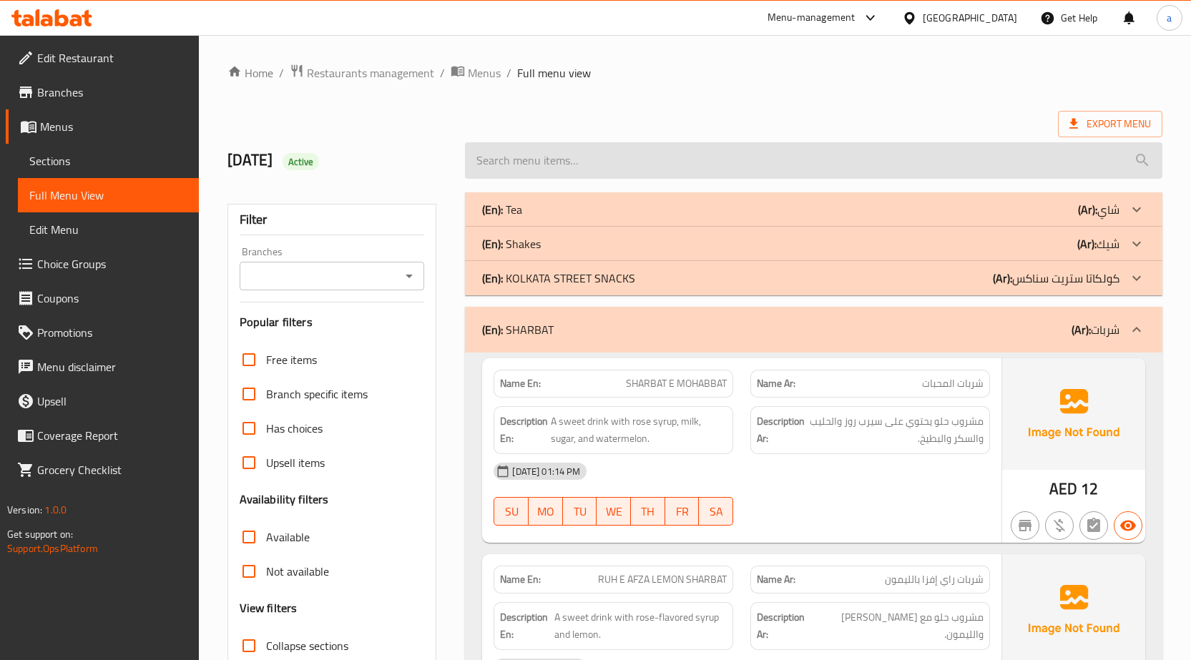
click at [625, 160] on input "search" at bounding box center [814, 160] width 698 height 36
paste input "KOLKATA SPL"
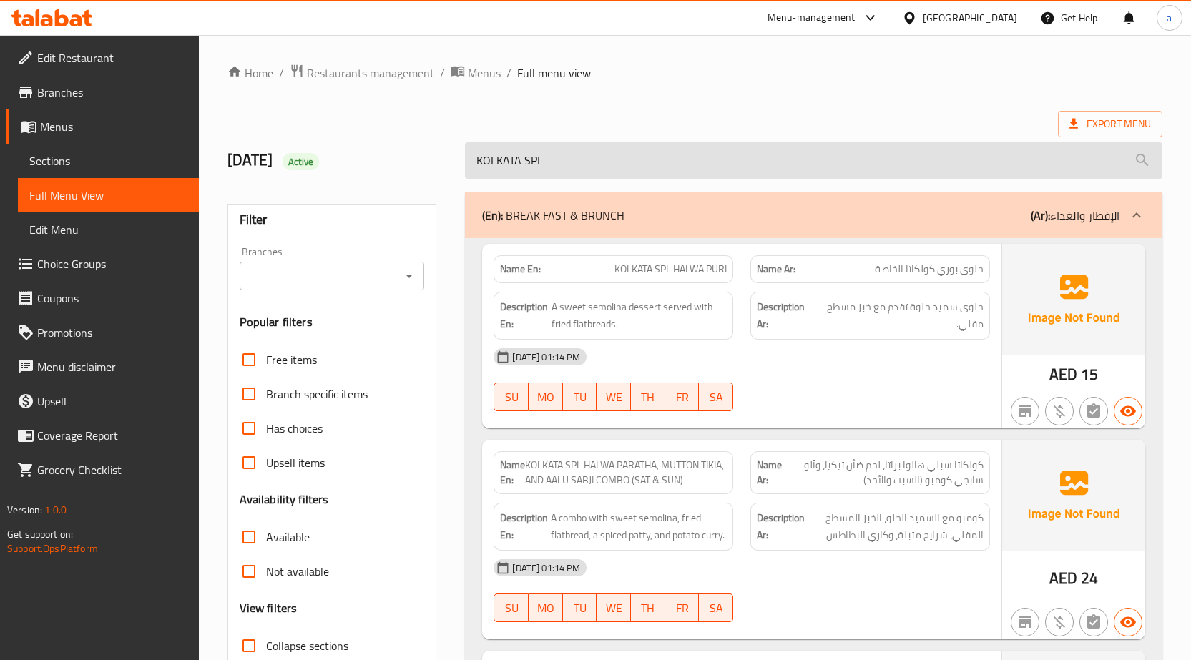
click at [674, 167] on input "KOLKATA SPL" at bounding box center [814, 160] width 698 height 36
paste input "HALWA PARATHA, MUTTON TIKIA, AND AALU SABJI COMBO (SAT & SUN)"
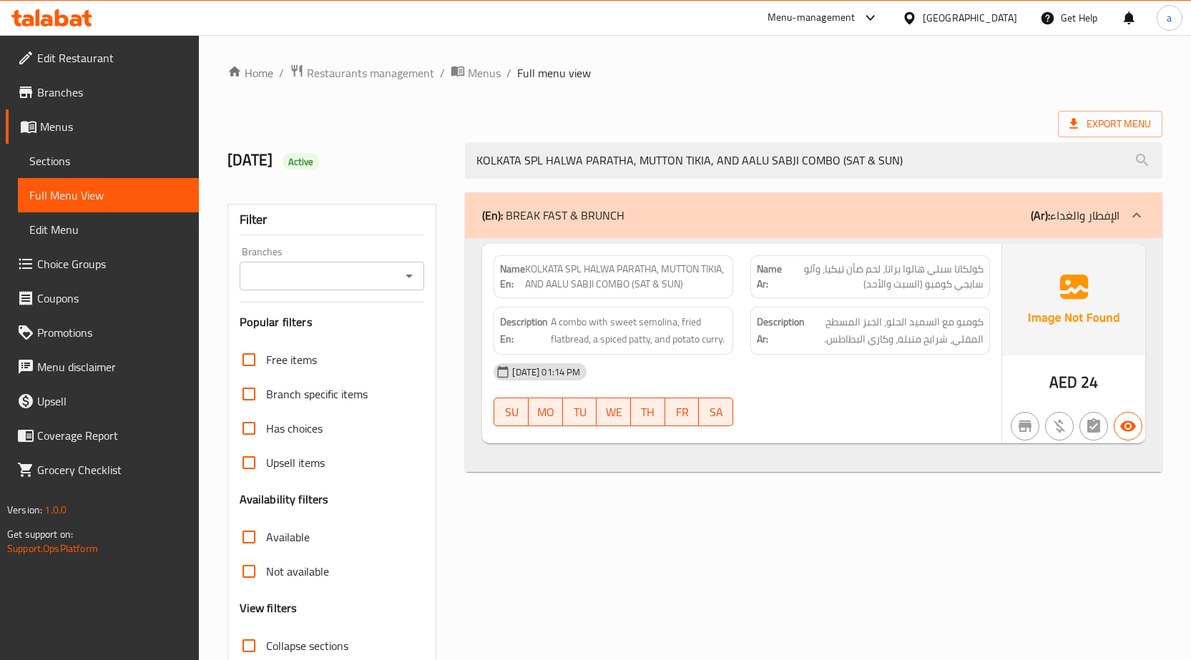
type input "KOLKATA SPL HALWA PARATHA, MUTTON TIKIA, AND AALU SABJI COMBO (SAT & SUN)"
click at [673, 97] on div "Home / Restaurants management / Menus / Full menu view Export Menu 7-10-2025 Ac…" at bounding box center [695, 398] width 935 height 669
click at [92, 190] on span "Full Menu View" at bounding box center [108, 195] width 158 height 17
click at [67, 135] on span "Menus" at bounding box center [113, 126] width 147 height 17
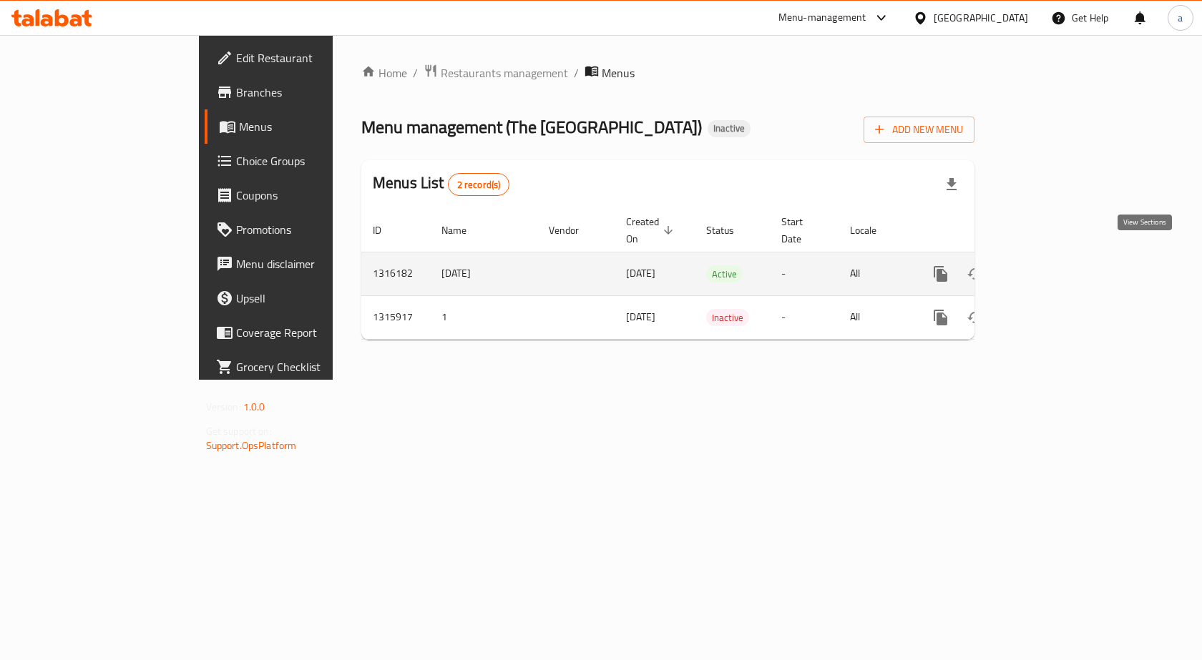
click at [1053, 265] on icon "enhanced table" at bounding box center [1043, 273] width 17 height 17
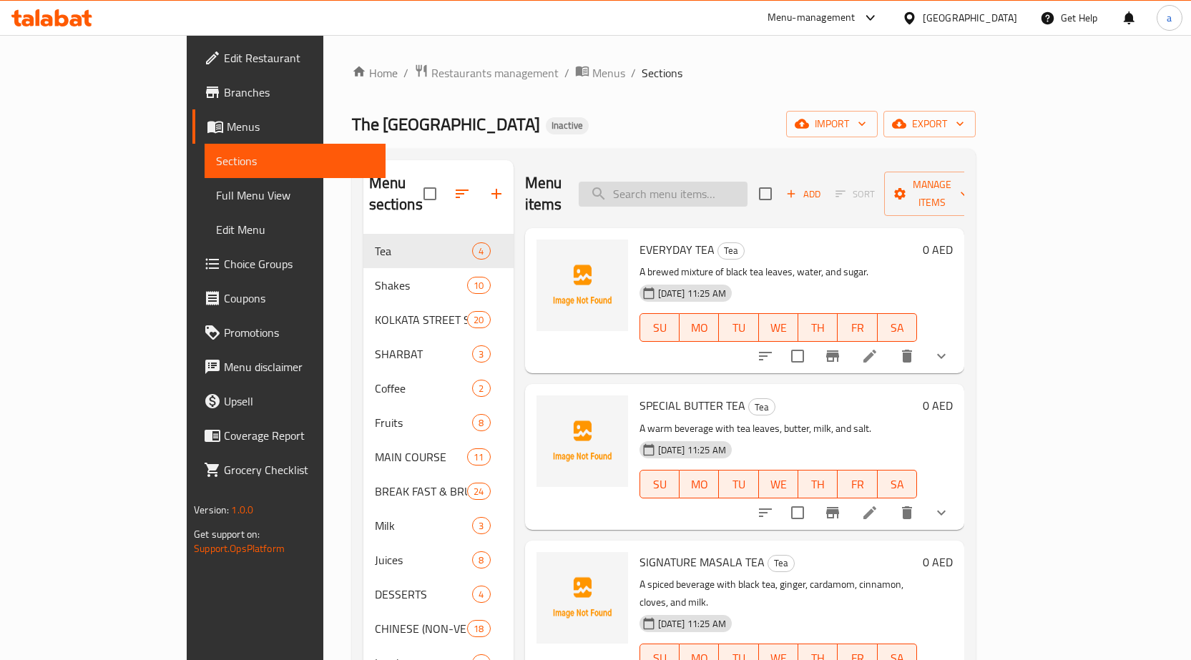
click at [707, 193] on input "search" at bounding box center [663, 194] width 169 height 25
paste input "KOLKATA SPL HALWA PARATHA, MUTTON TIKIA, AND AALU SABJI COMBO (SAT & SUN)"
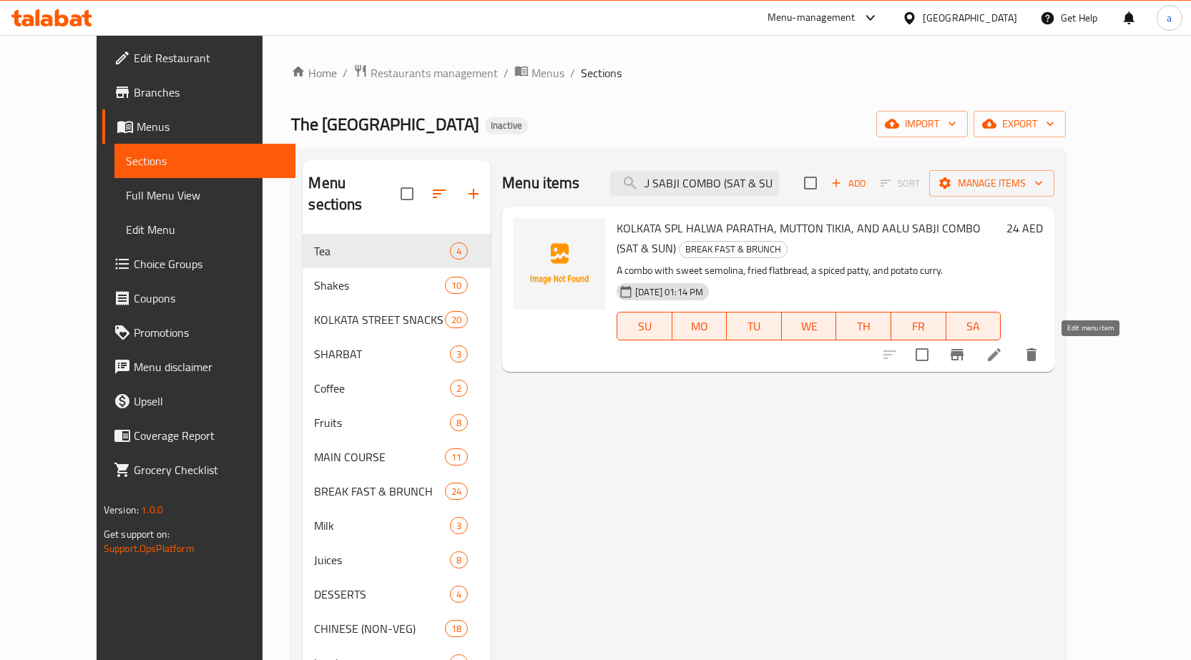
type input "KOLKATA SPL HALWA PARATHA, MUTTON TIKIA, AND AALU SABJI COMBO (SAT & SUN)"
click at [1003, 353] on icon at bounding box center [994, 354] width 17 height 17
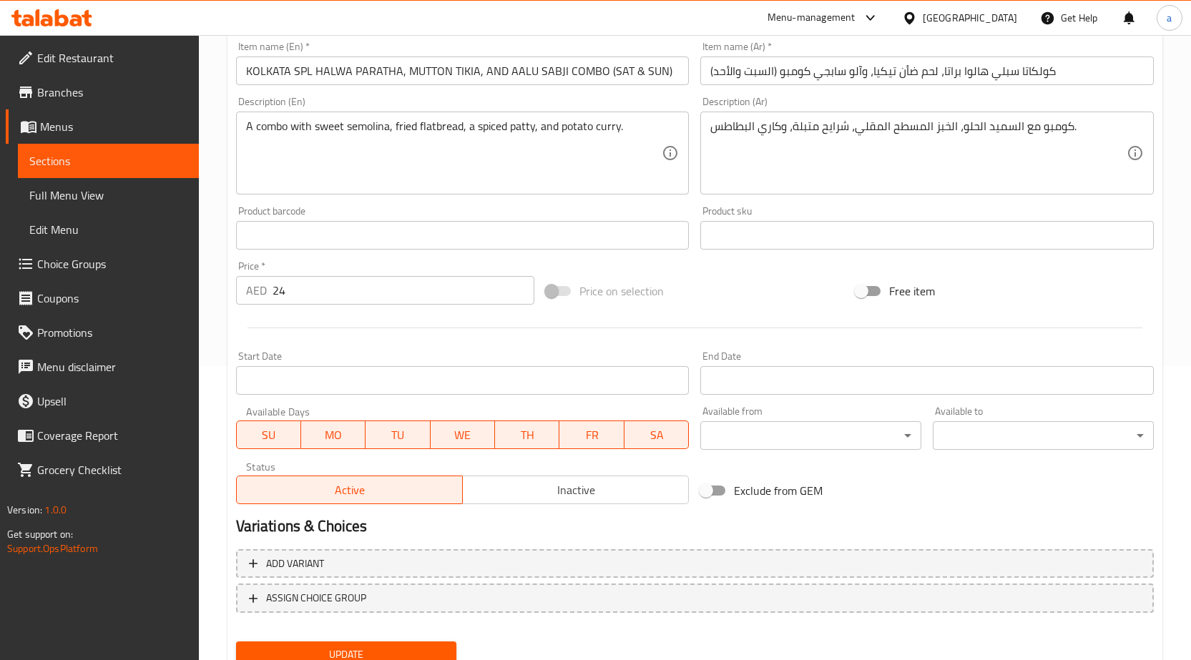
scroll to position [351, 0]
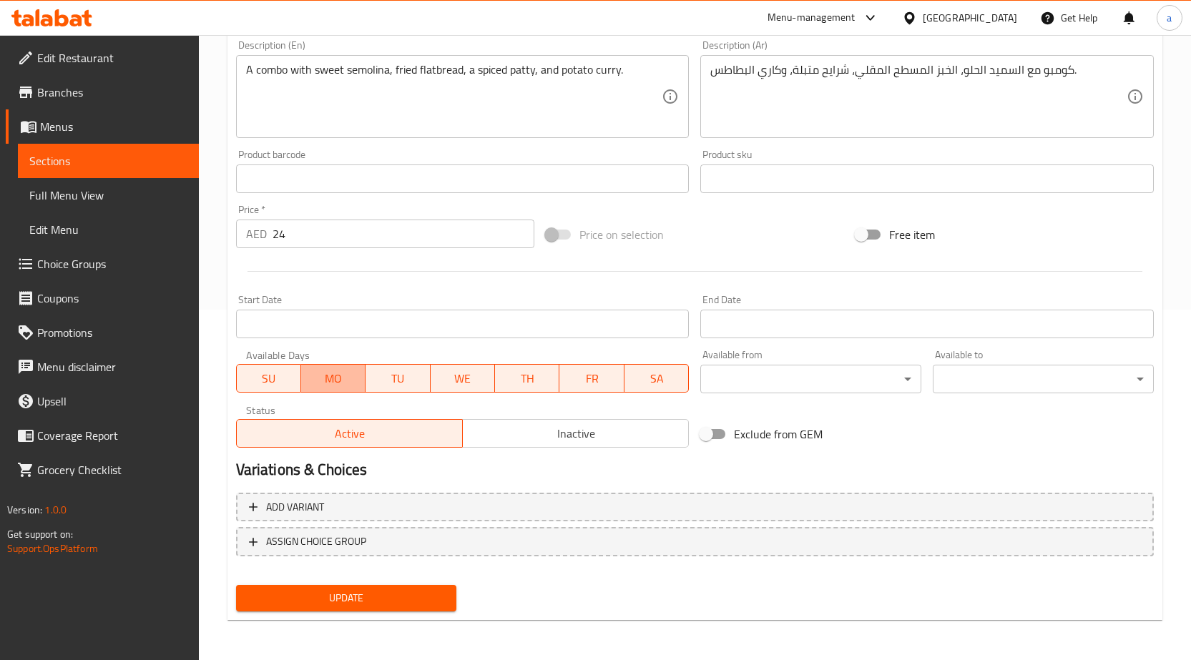
click at [341, 382] on span "MO" at bounding box center [333, 378] width 53 height 21
click at [406, 380] on span "TU" at bounding box center [397, 378] width 53 height 21
click at [471, 382] on span "WE" at bounding box center [462, 378] width 53 height 21
click at [527, 386] on span "TH" at bounding box center [527, 378] width 53 height 21
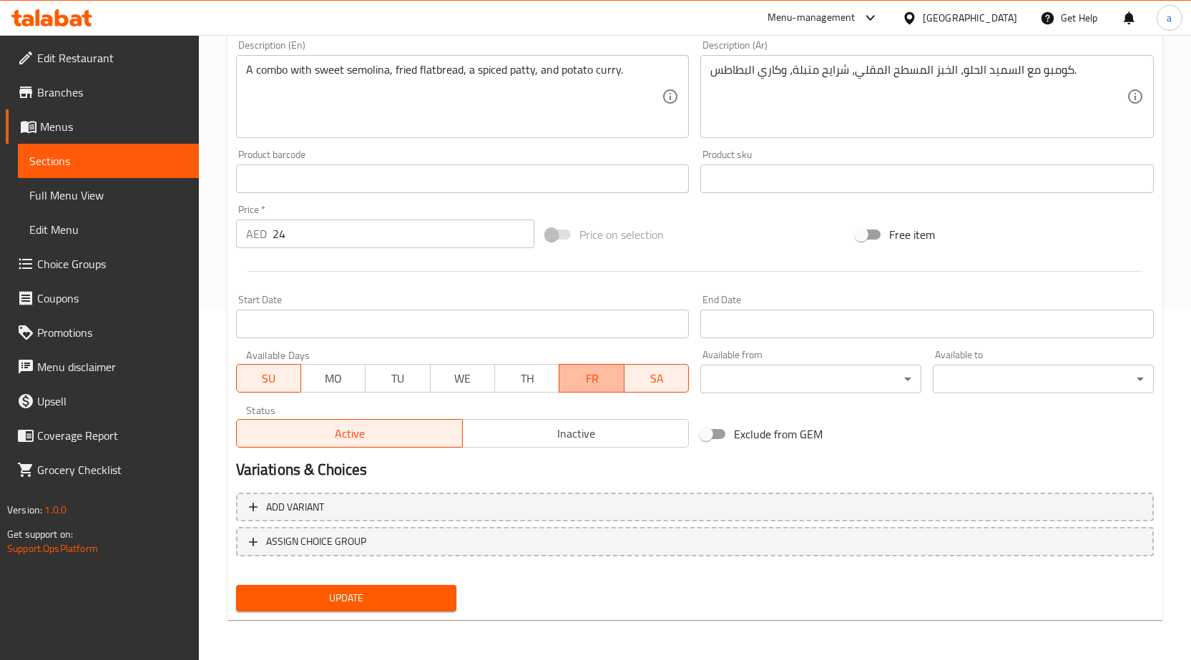
click at [582, 385] on span "FR" at bounding box center [591, 378] width 53 height 21
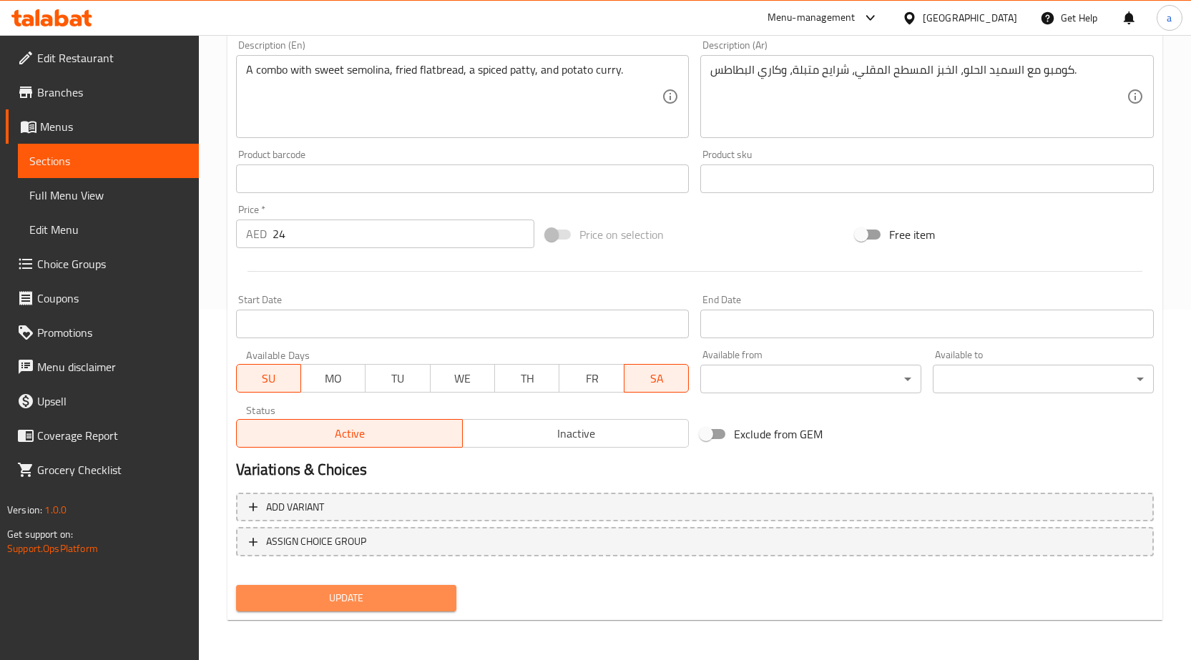
click at [387, 596] on span "Update" at bounding box center [347, 599] width 198 height 18
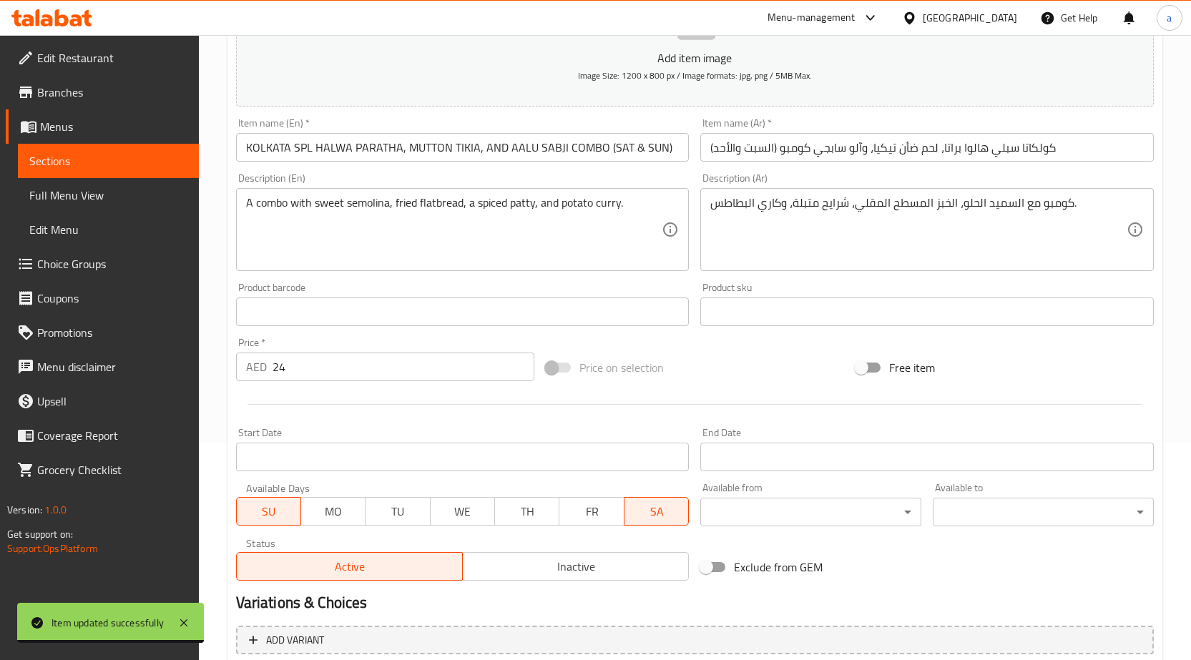
scroll to position [0, 0]
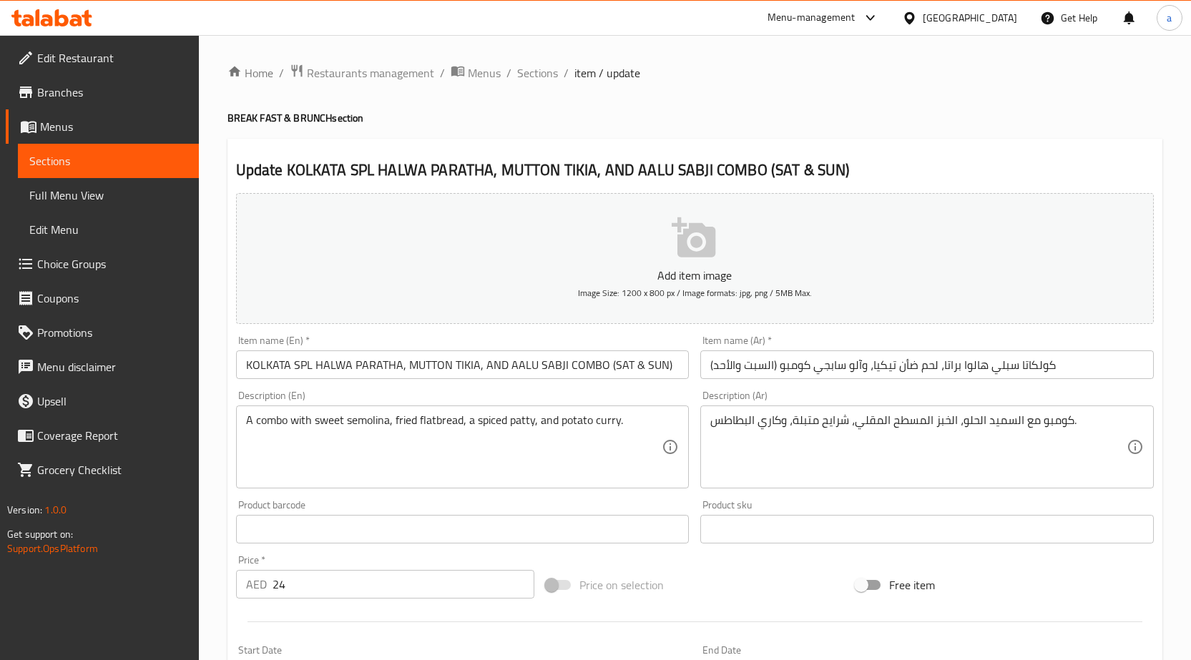
click at [108, 155] on span "Sections" at bounding box center [108, 160] width 158 height 17
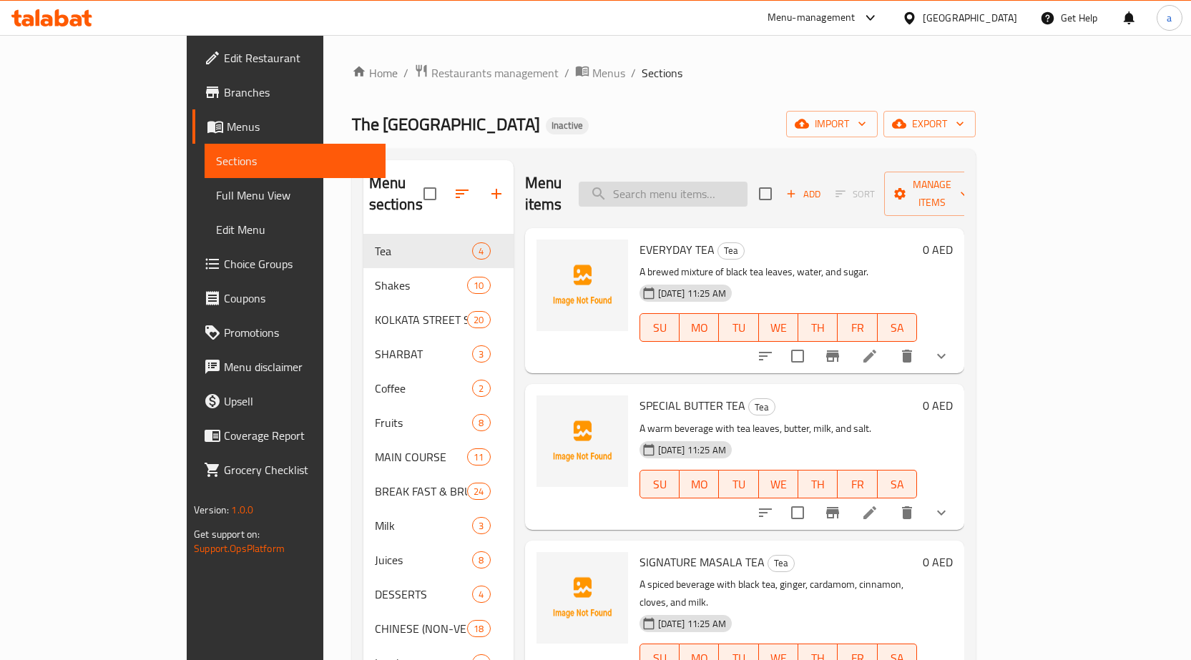
click at [721, 185] on input "search" at bounding box center [663, 194] width 169 height 25
paste input "KOLKATA SPL DAAL PURI, MUTTON TIKIA, HALWA AND AALU SABJI COMBO (SAT & SUN)"
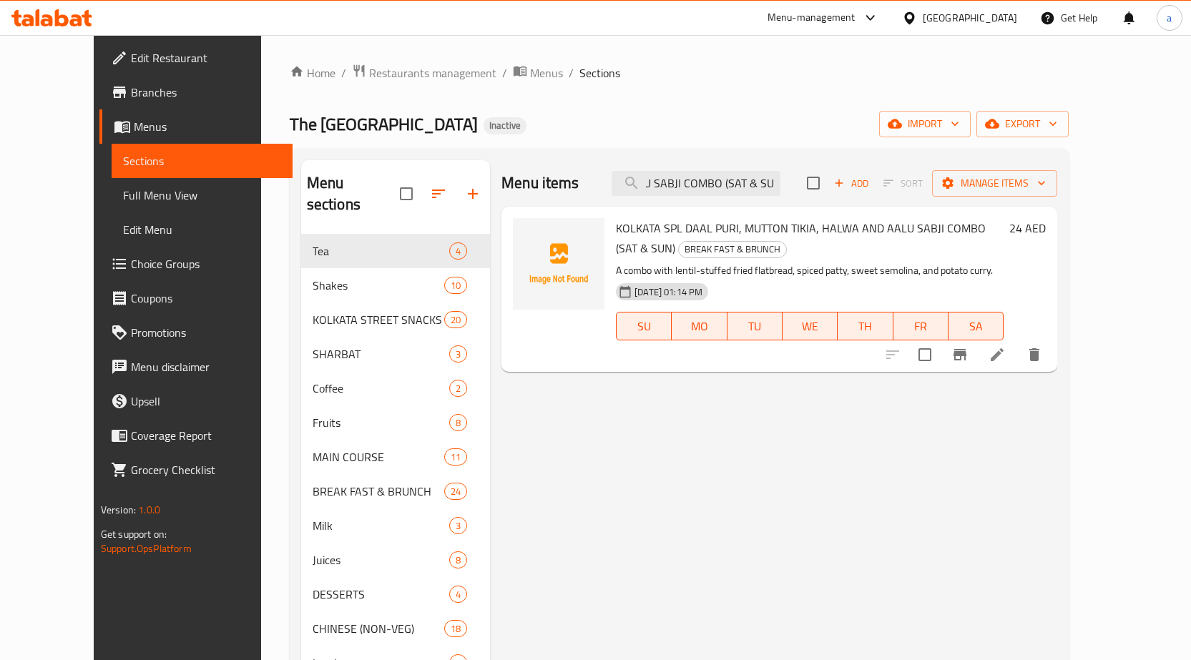
type input "KOLKATA SPL DAAL PURI, MUTTON TIKIA, HALWA AND AALU SABJI COMBO (SAT & SUN)"
click at [1004, 355] on icon at bounding box center [997, 354] width 13 height 13
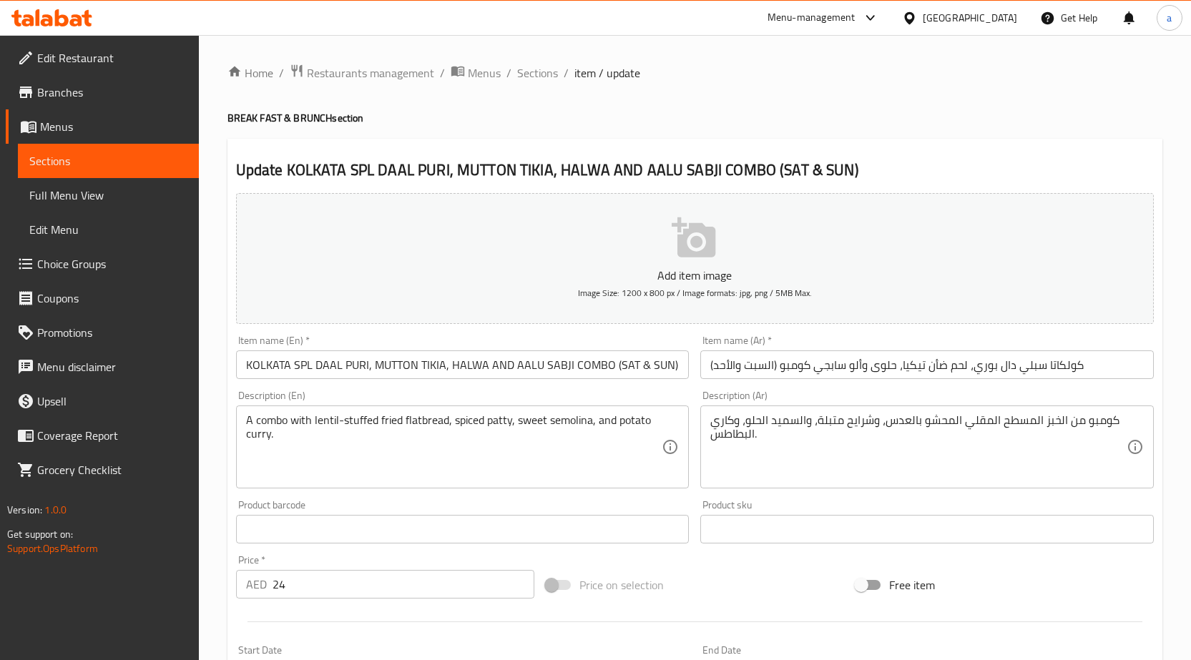
scroll to position [351, 0]
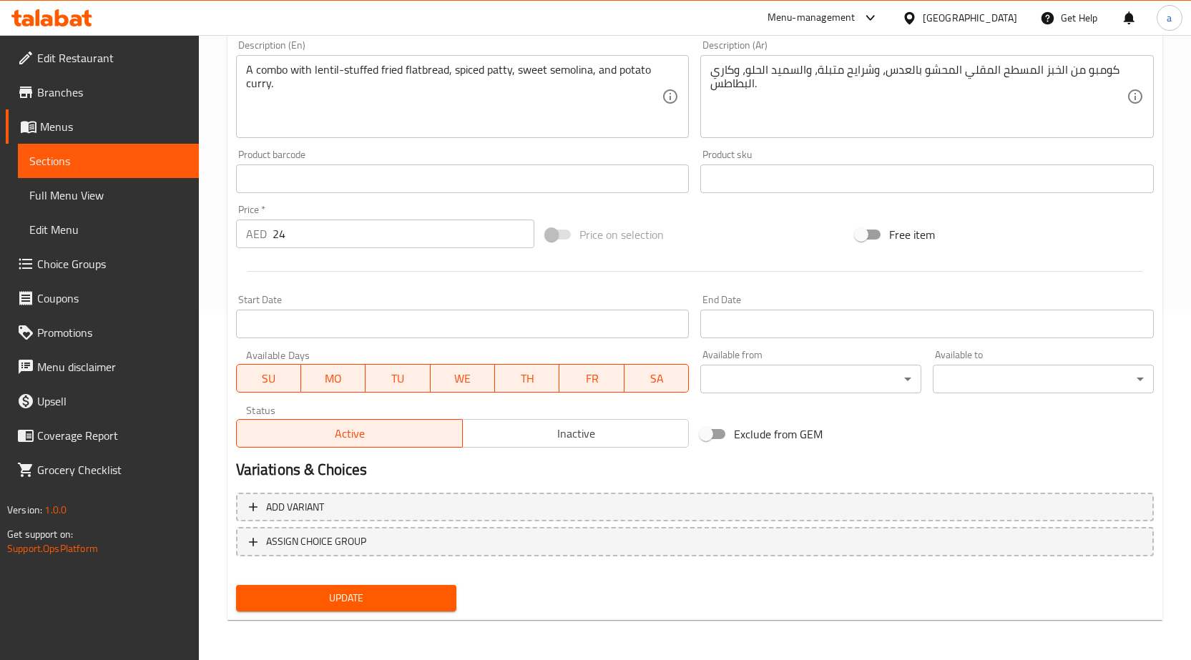
click at [346, 379] on span "MO" at bounding box center [333, 378] width 53 height 21
click at [383, 377] on span "TU" at bounding box center [397, 378] width 53 height 21
click at [464, 379] on span "WE" at bounding box center [462, 378] width 53 height 21
click at [532, 380] on span "TH" at bounding box center [527, 378] width 53 height 21
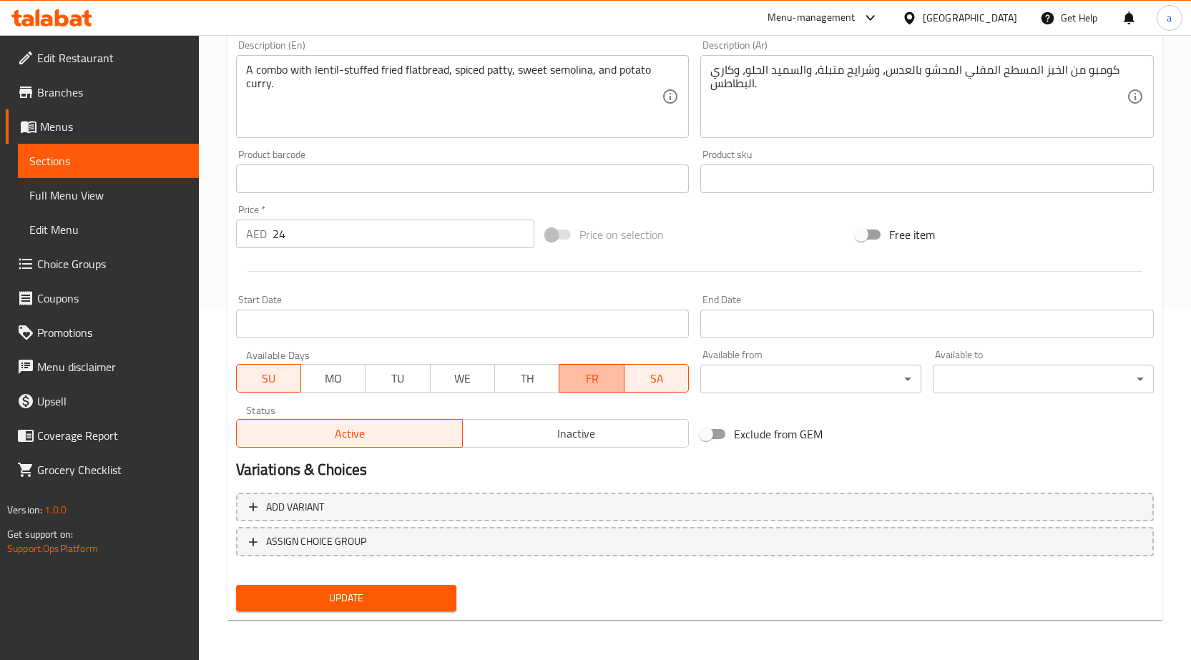
click at [582, 384] on span "FR" at bounding box center [591, 378] width 53 height 21
click at [408, 601] on span "Update" at bounding box center [347, 599] width 198 height 18
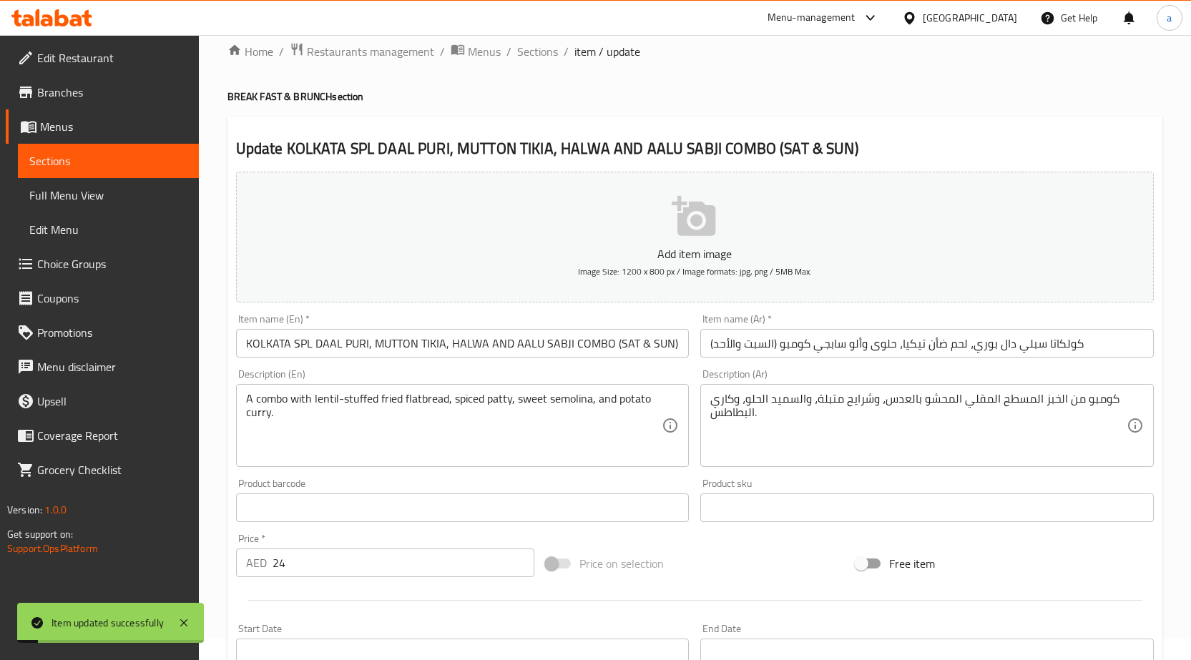
scroll to position [0, 0]
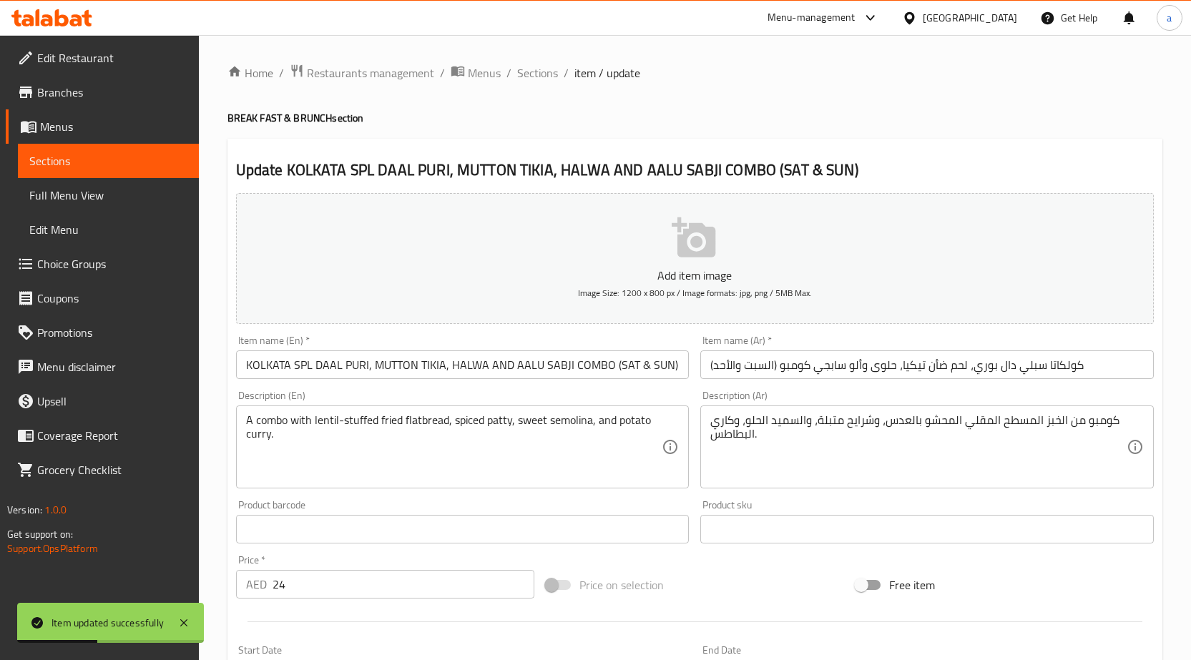
click at [64, 127] on span "Menus" at bounding box center [113, 126] width 147 height 17
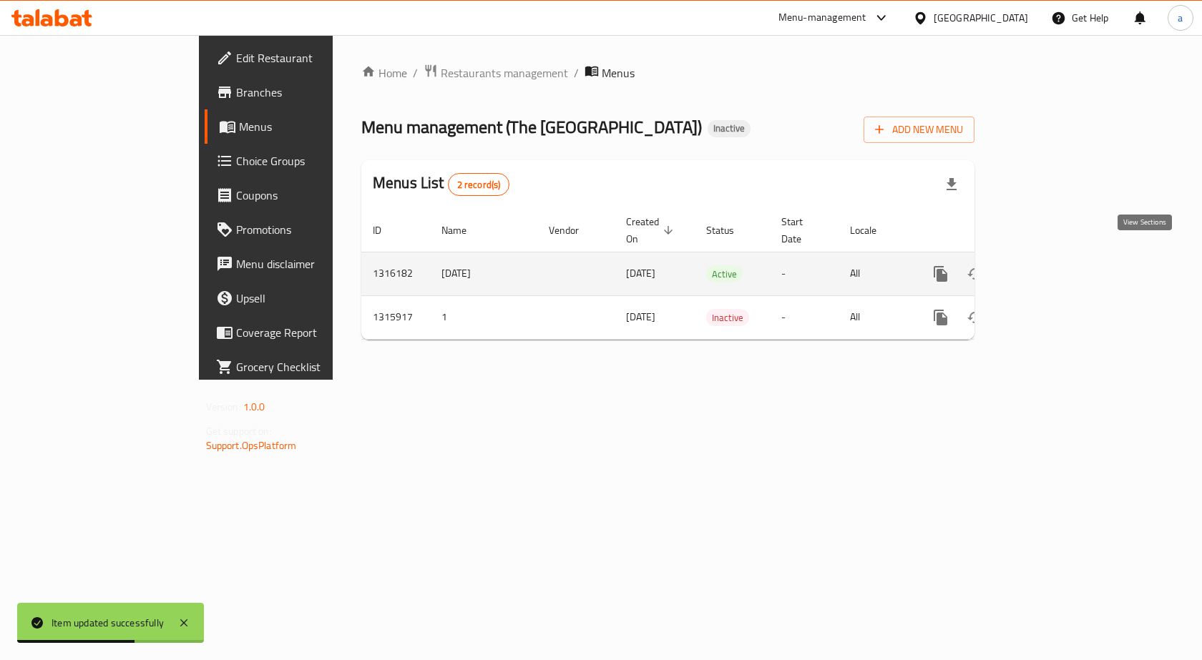
click at [1053, 265] on icon "enhanced table" at bounding box center [1043, 273] width 17 height 17
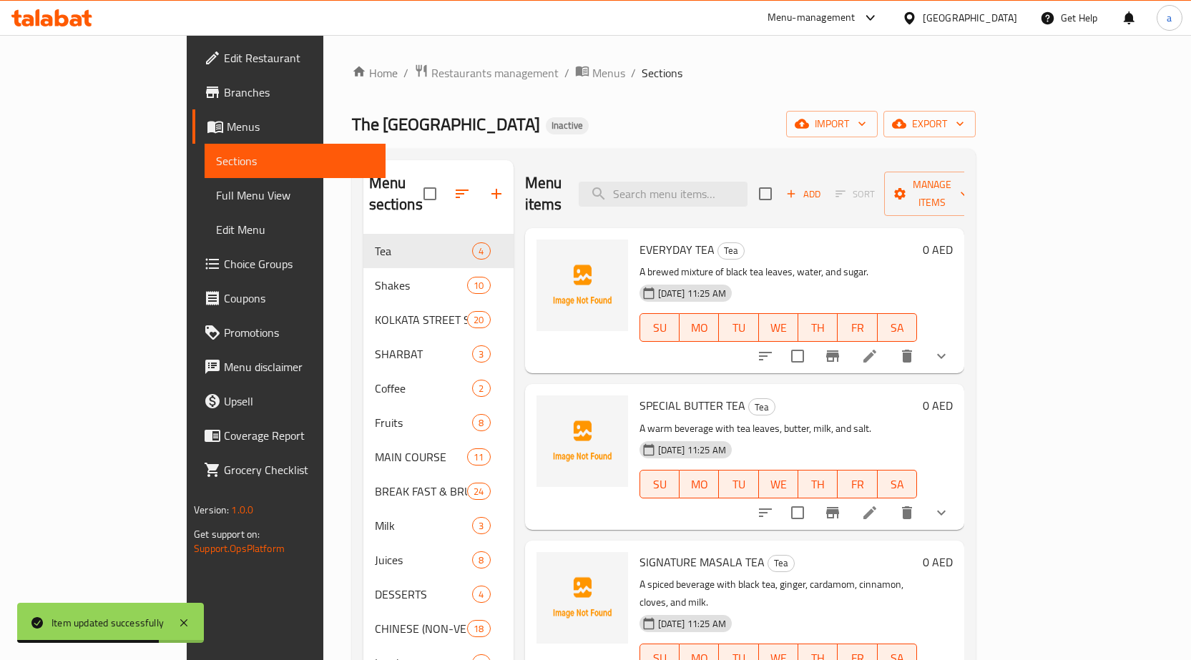
click at [216, 199] on span "Full Menu View" at bounding box center [295, 195] width 158 height 17
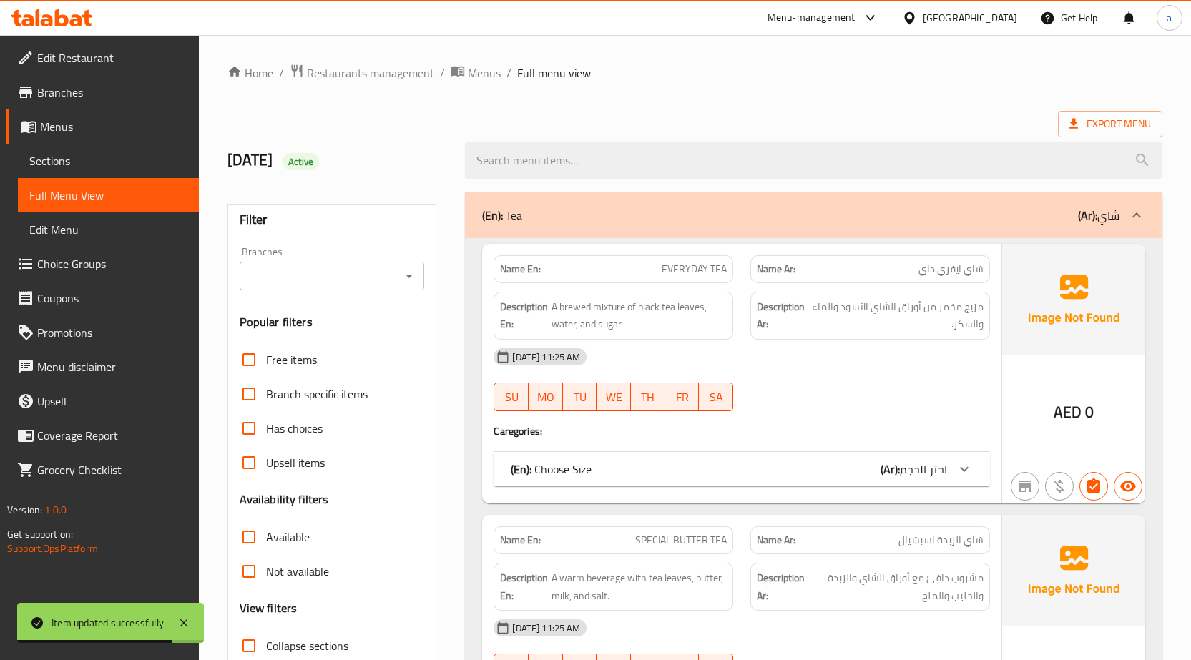
scroll to position [358, 0]
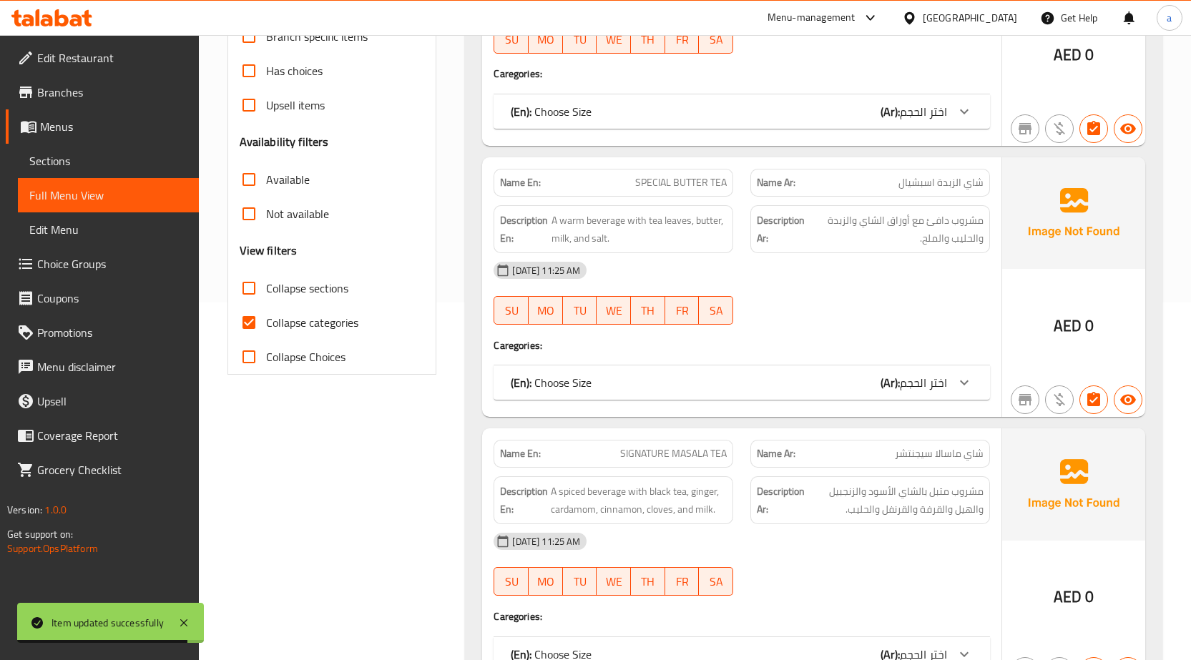
click at [248, 316] on input "Collapse categories" at bounding box center [249, 323] width 34 height 34
checkbox input "false"
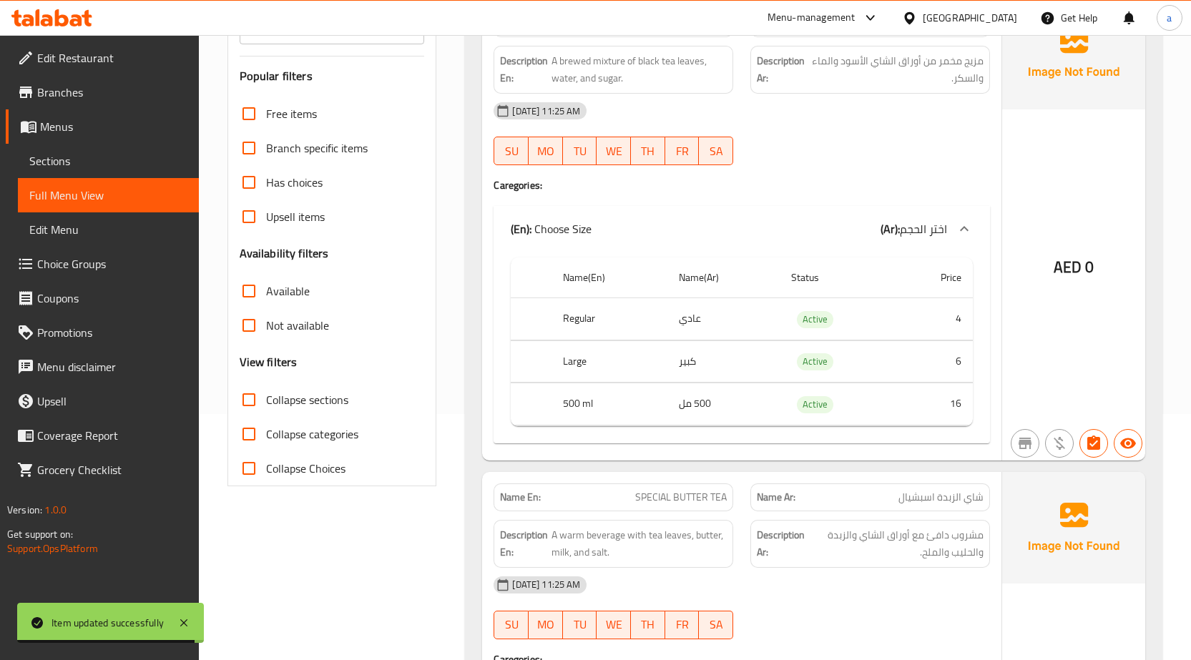
scroll to position [0, 0]
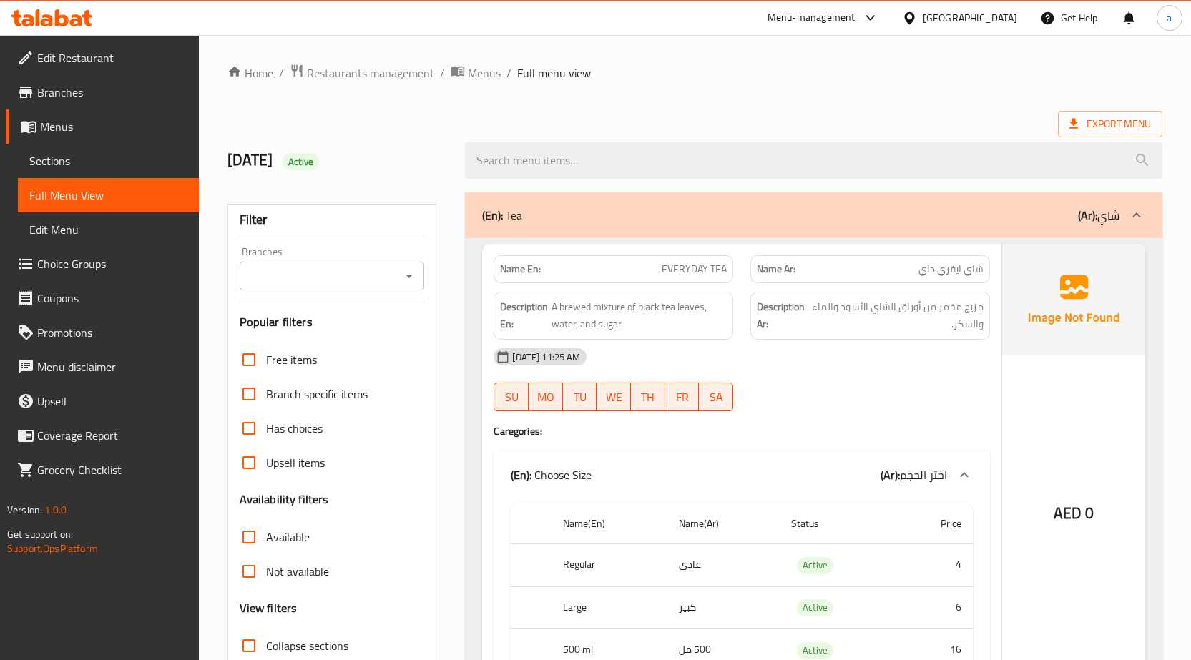
click at [1130, 214] on icon at bounding box center [1136, 215] width 17 height 17
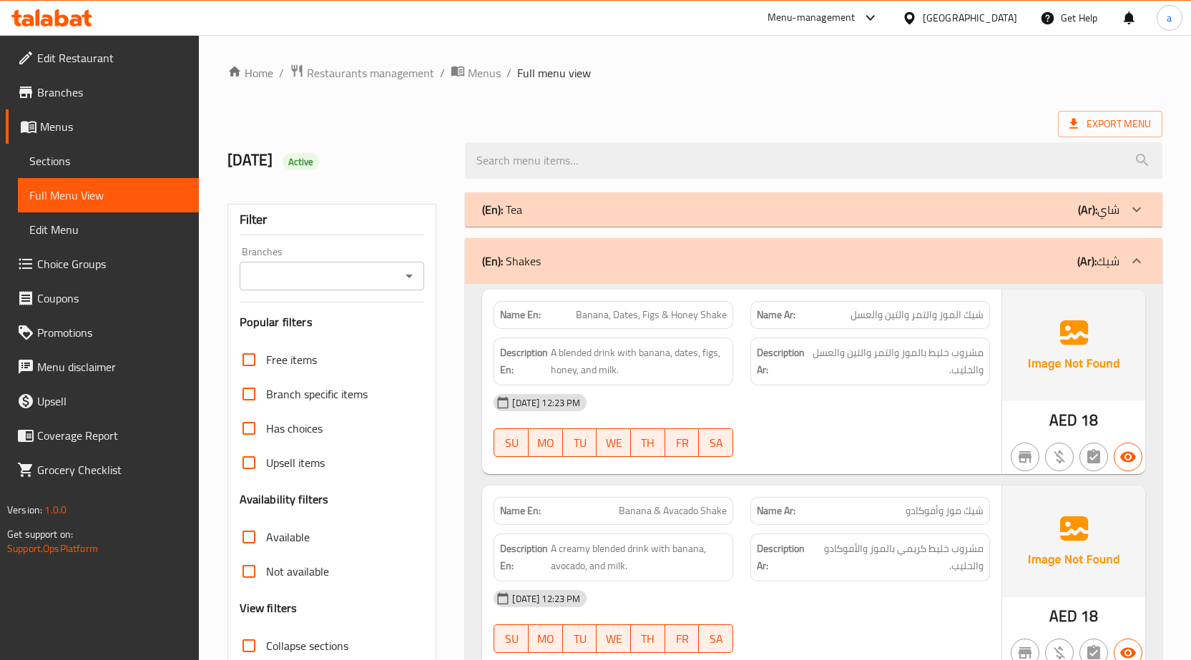
click at [1129, 258] on icon at bounding box center [1136, 261] width 17 height 17
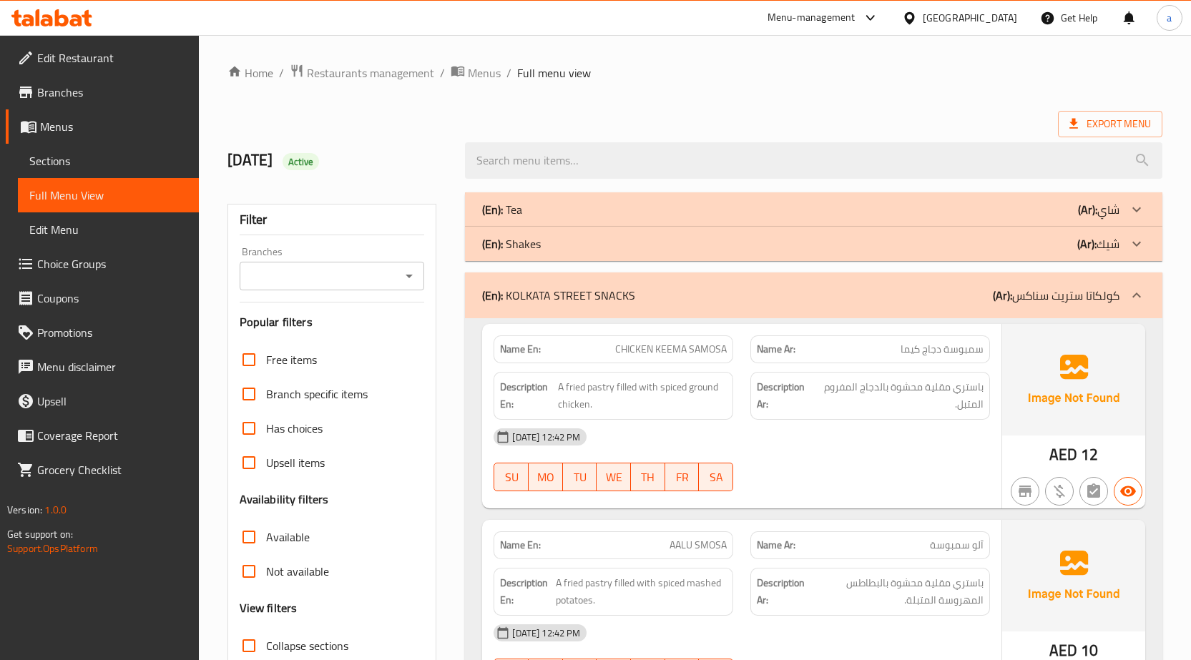
click at [1125, 297] on div at bounding box center [1137, 295] width 34 height 34
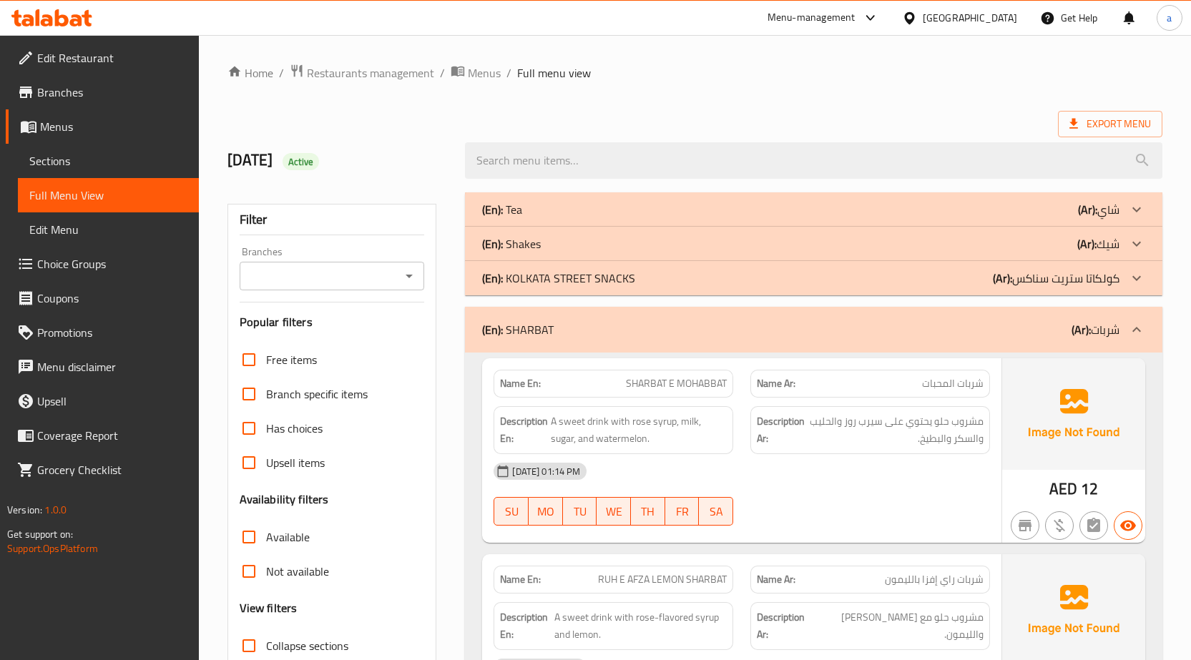
click at [1119, 333] on p "(Ar): شربات" at bounding box center [1096, 329] width 48 height 17
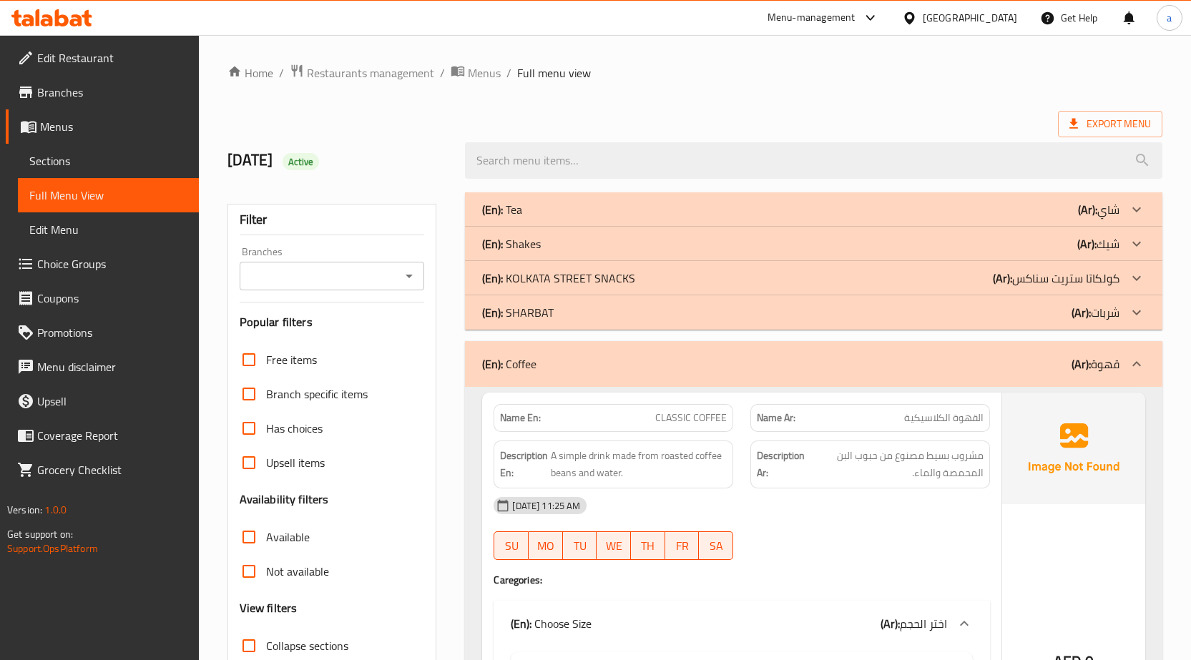
click at [1124, 316] on div at bounding box center [1137, 313] width 34 height 34
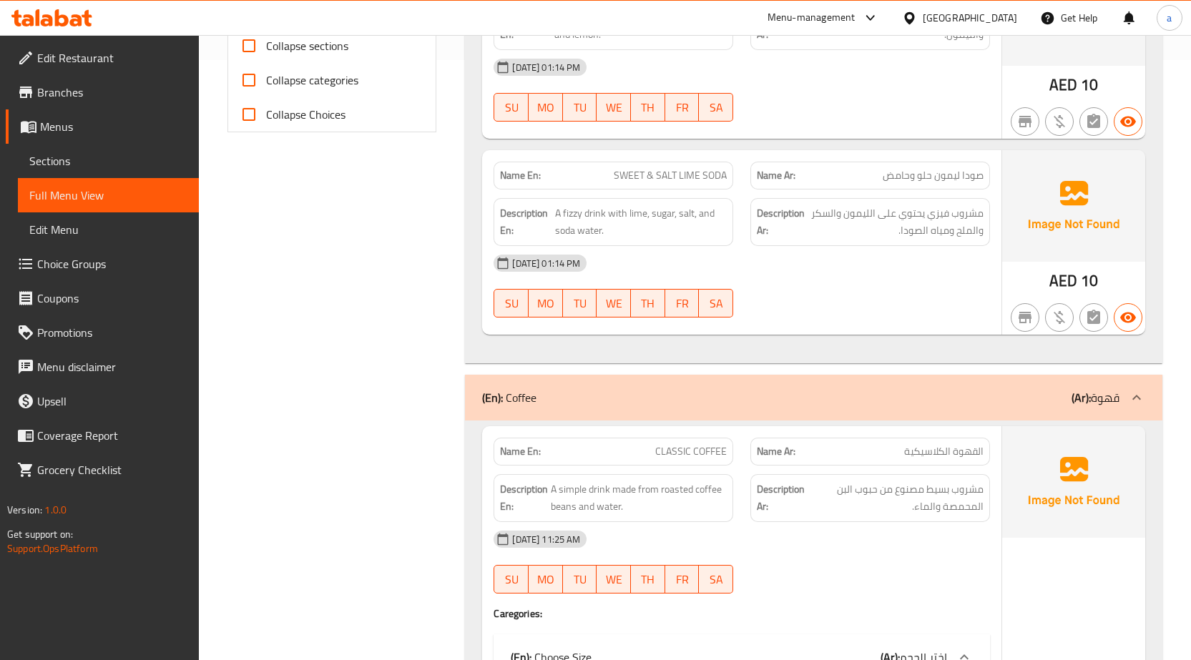
scroll to position [644, 0]
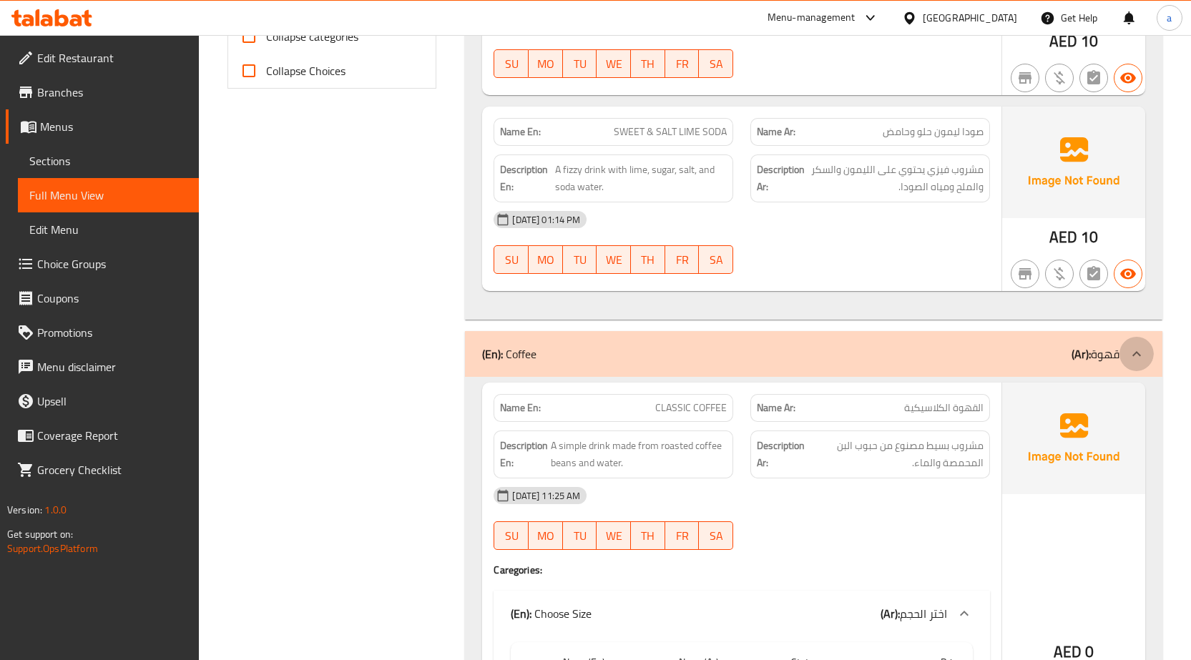
click at [1132, 353] on icon at bounding box center [1136, 354] width 17 height 17
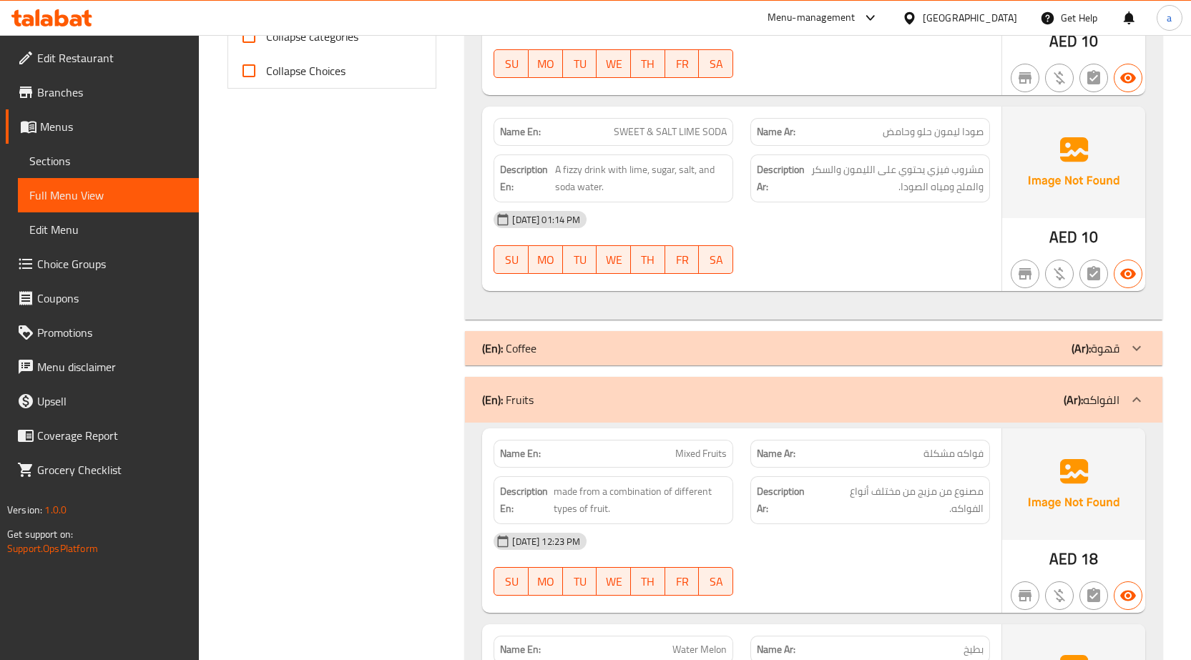
click at [1132, 404] on icon at bounding box center [1136, 399] width 17 height 17
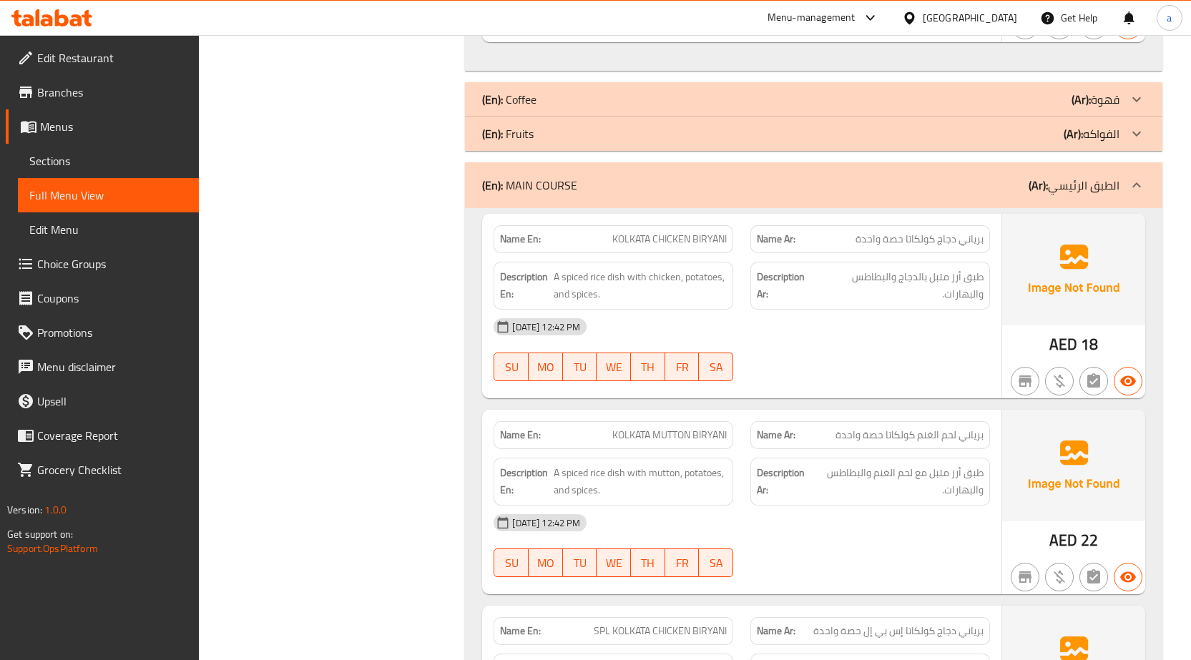
scroll to position [930, 0]
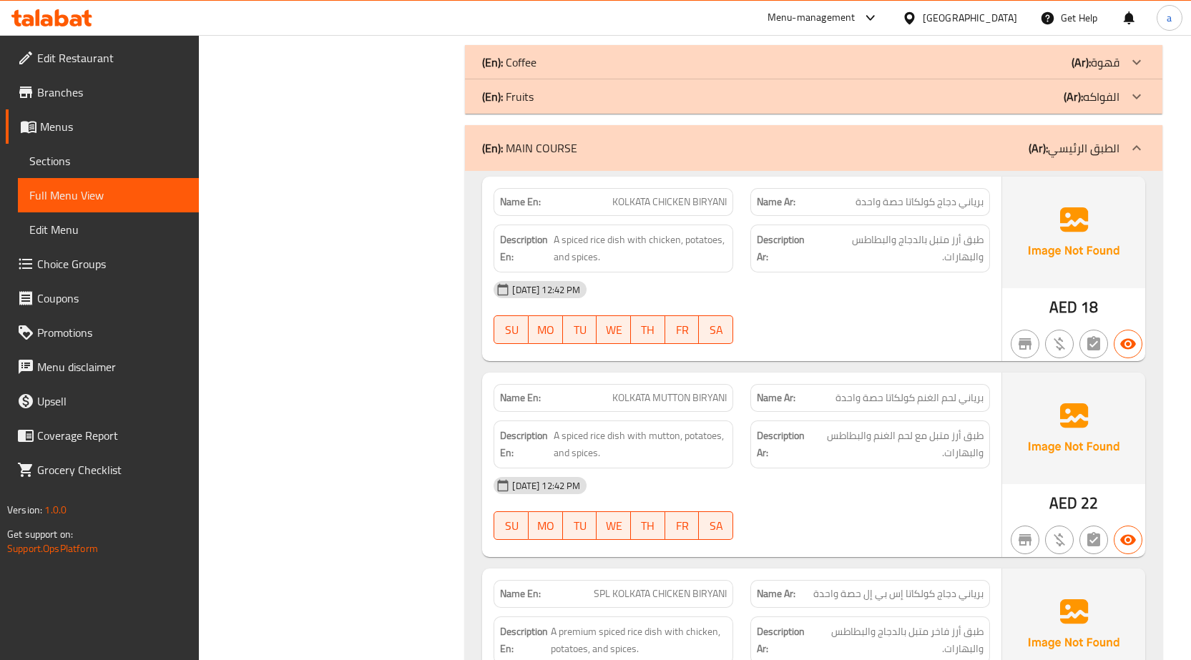
click at [1133, 148] on icon at bounding box center [1136, 148] width 17 height 17
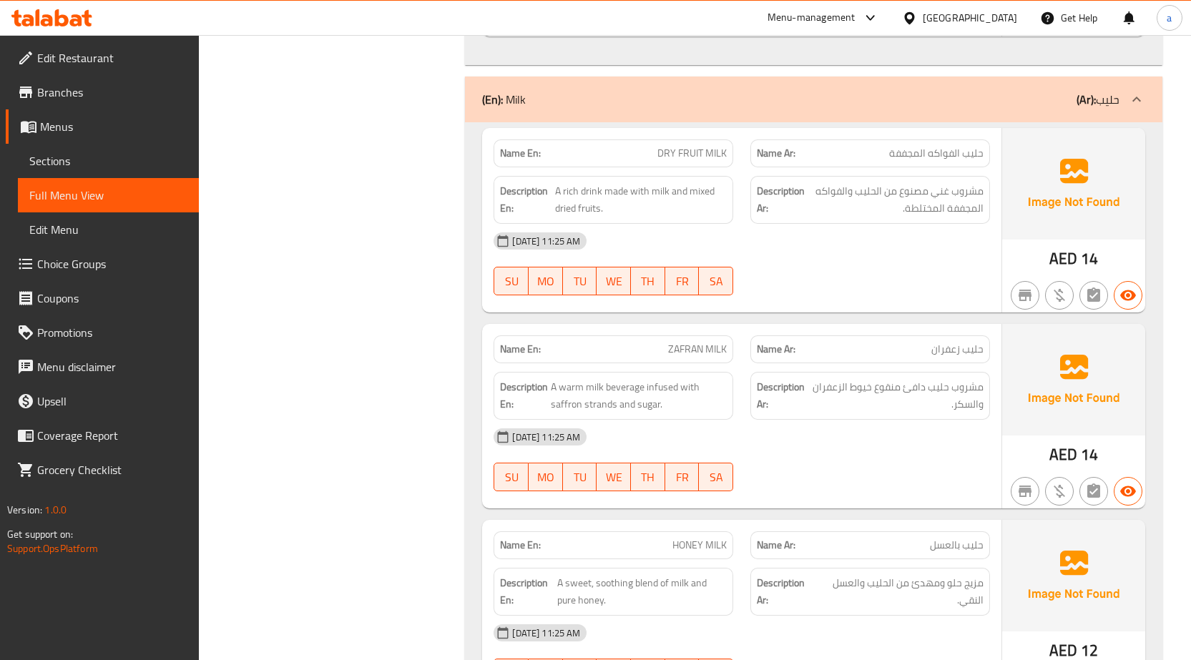
scroll to position [6010, 0]
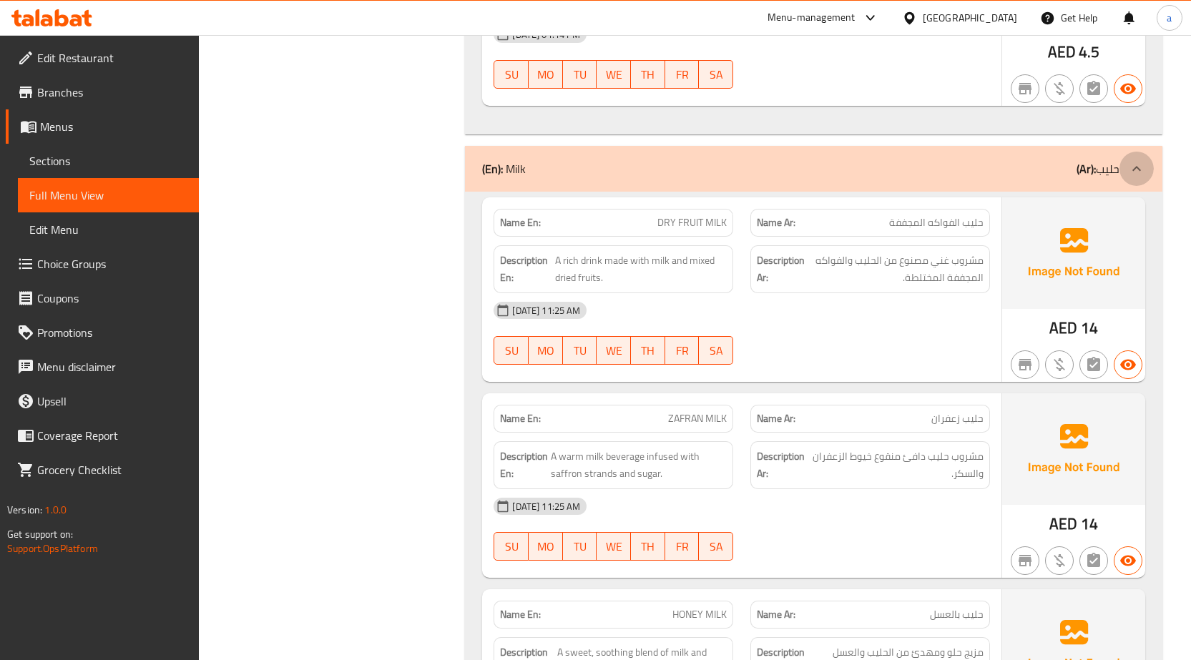
click at [1125, 180] on div at bounding box center [1137, 169] width 34 height 34
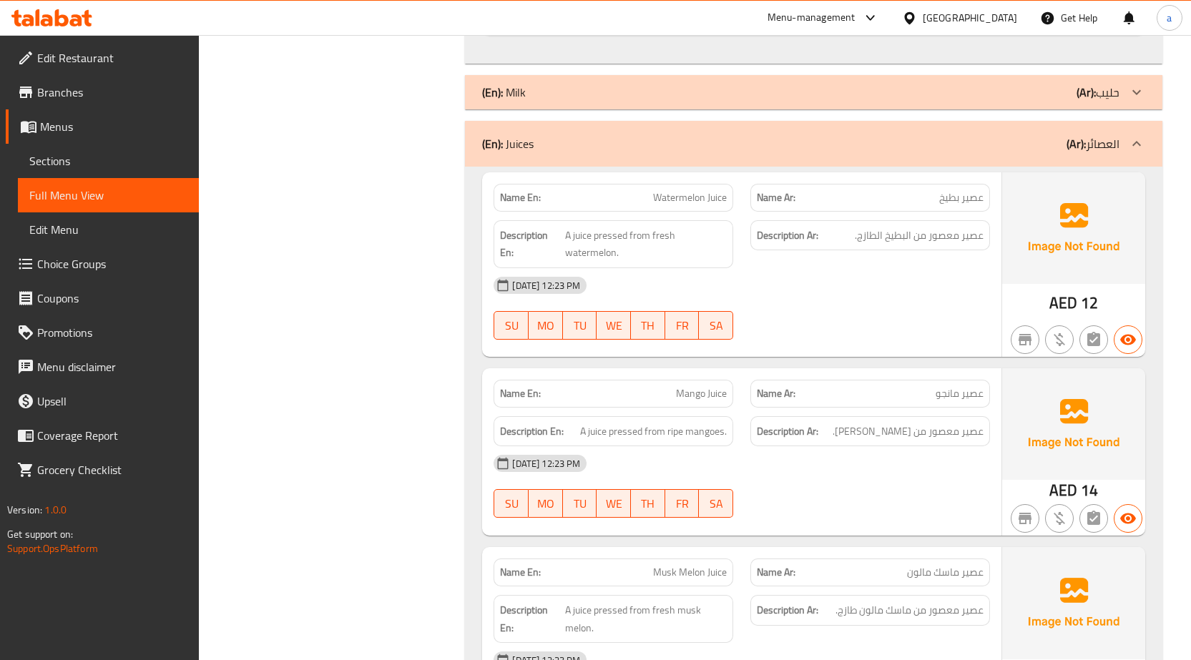
scroll to position [6082, 0]
click at [1138, 152] on icon at bounding box center [1136, 143] width 17 height 17
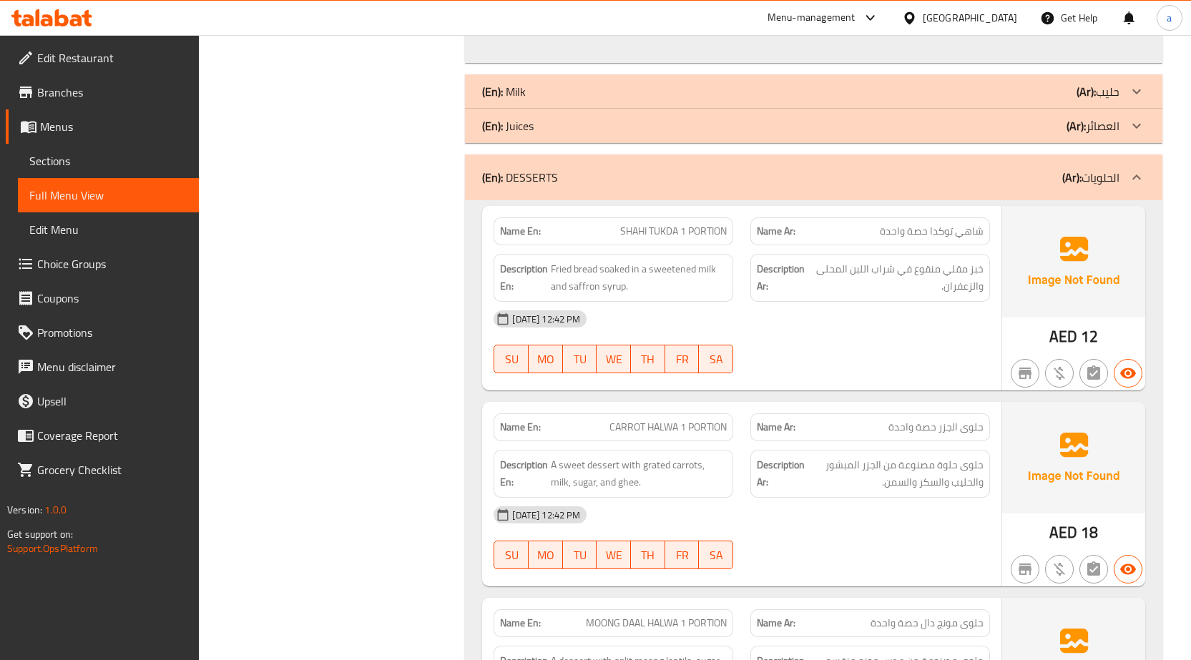
click at [1130, 186] on icon at bounding box center [1136, 177] width 17 height 17
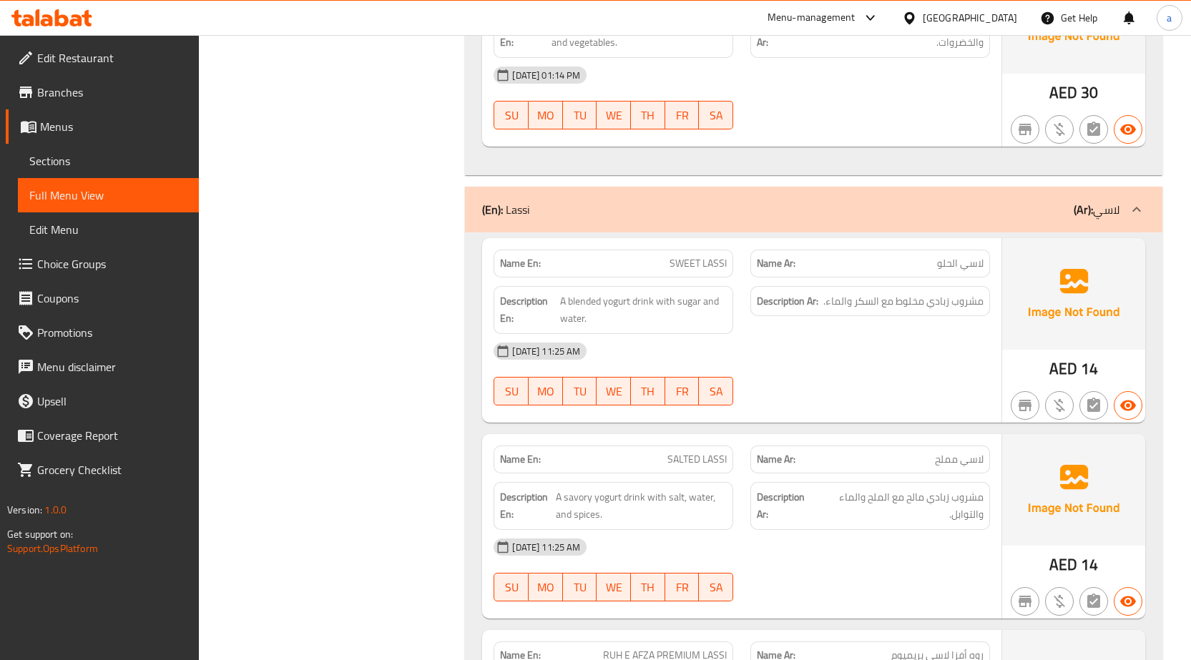
scroll to position [9802, 0]
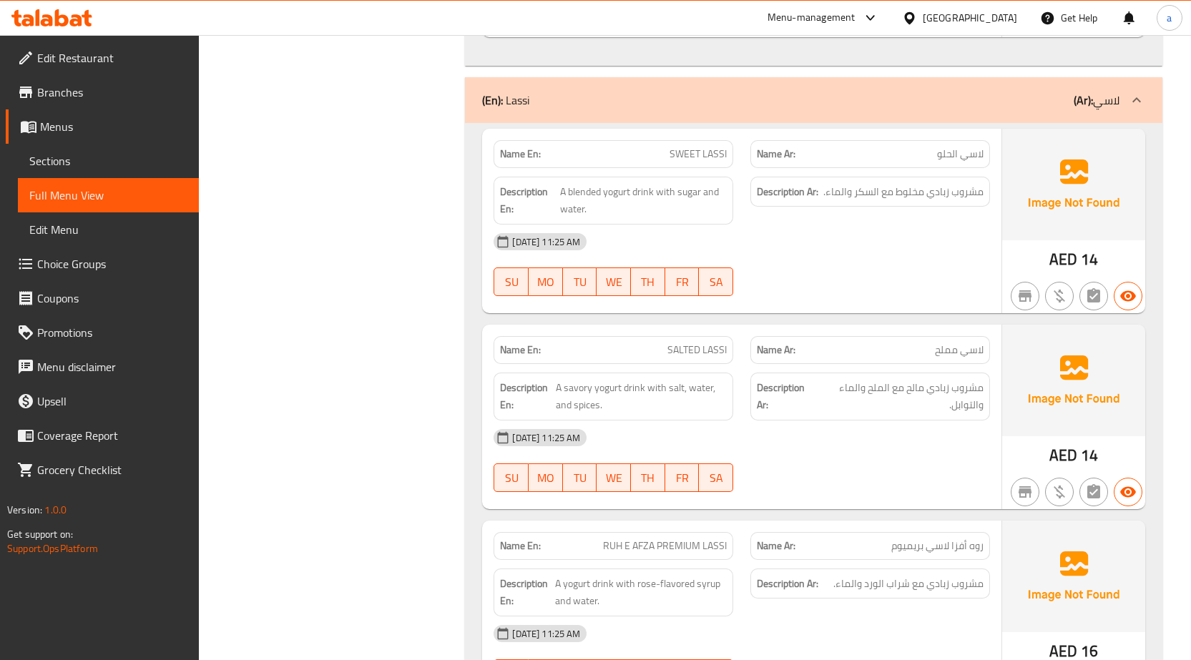
click at [1128, 109] on icon at bounding box center [1136, 100] width 17 height 17
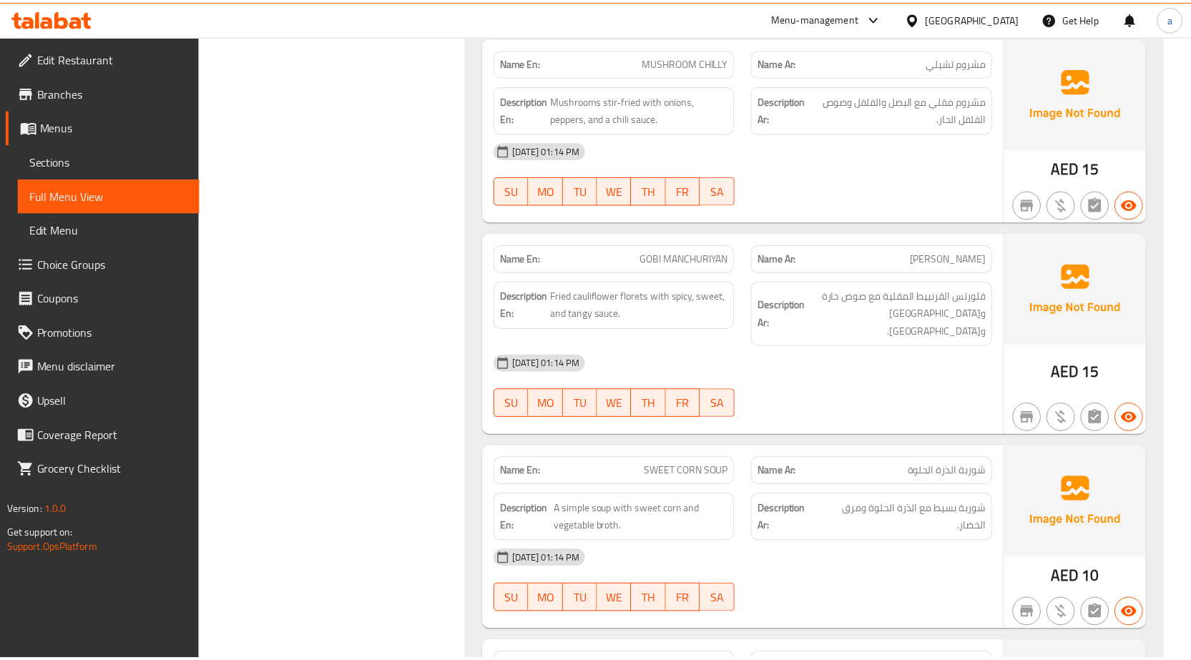
scroll to position [10539, 0]
